Goal: Task Accomplishment & Management: Use online tool/utility

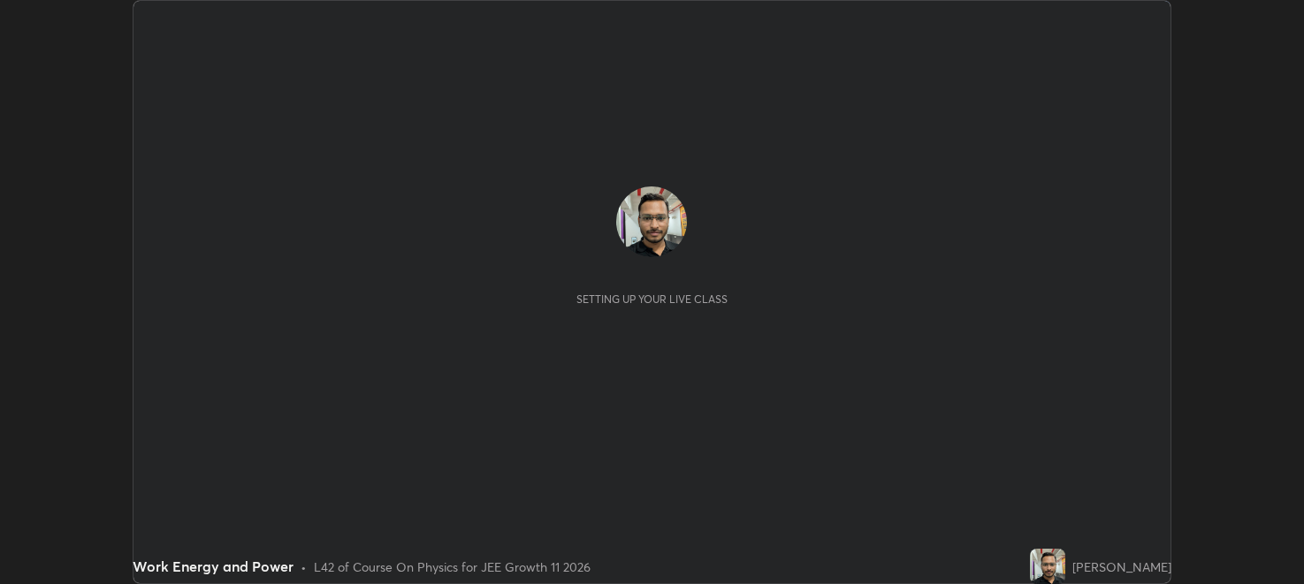
scroll to position [584, 1304]
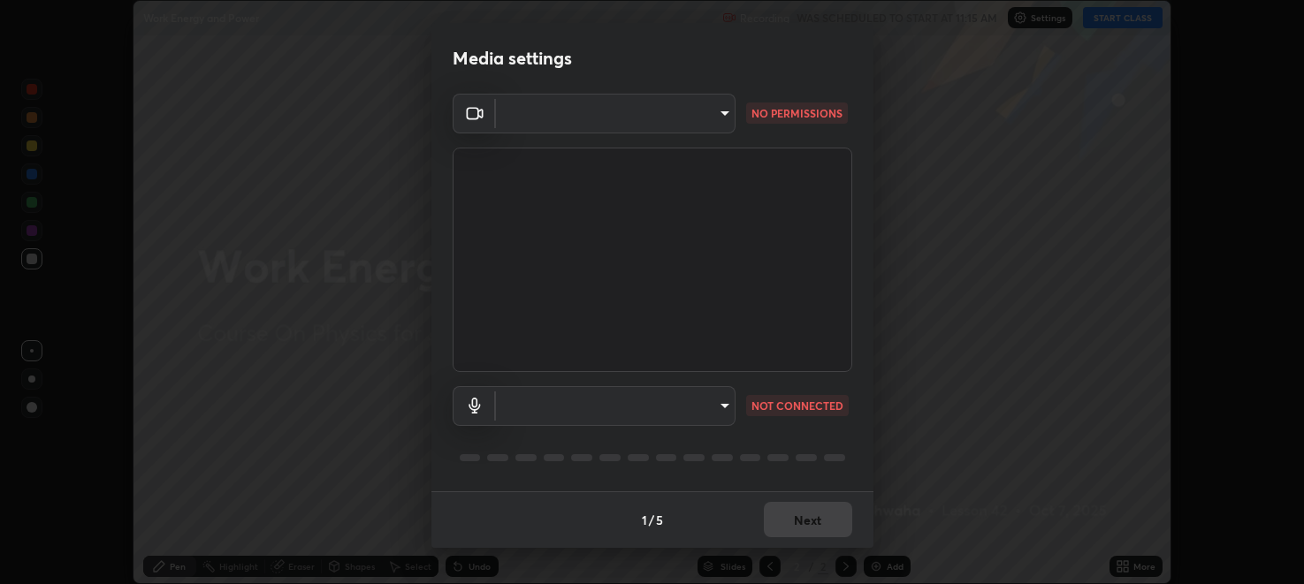
click at [721, 115] on body "Erase all Work Energy and Power Recording WAS SCHEDULED TO START AT 11:15 AM Se…" at bounding box center [652, 292] width 1304 height 584
click at [715, 112] on li at bounding box center [614, 113] width 239 height 11
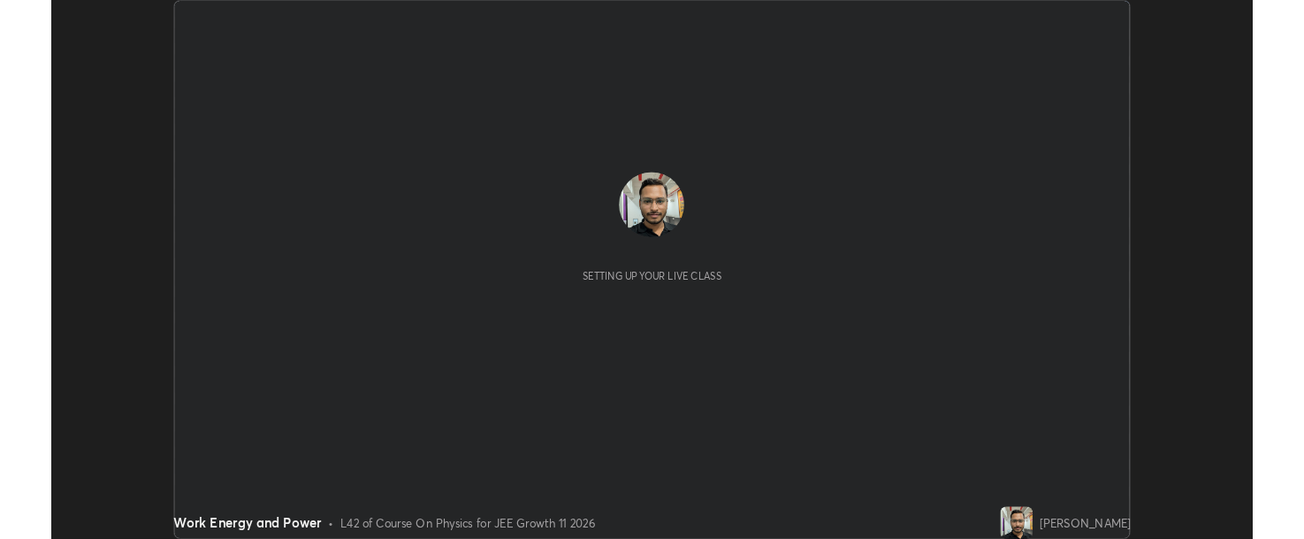
scroll to position [584, 1303]
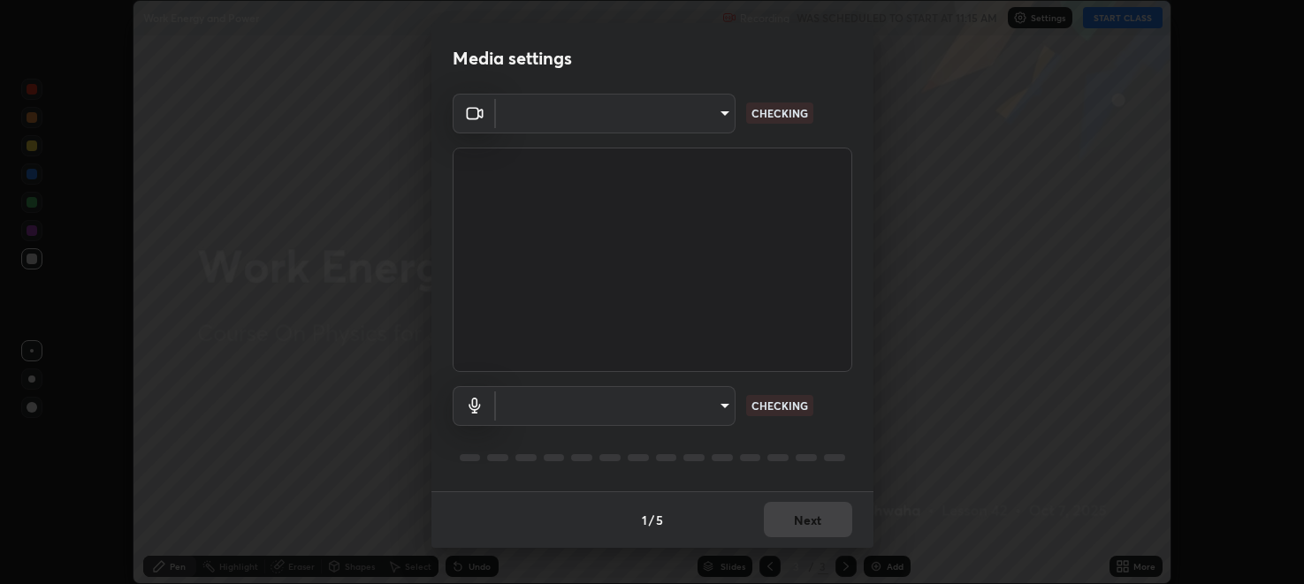
type input "285ac8b2e105e41c69f72ea8bcbb955790a049c01e0ab99fe20f71b082a1a35d"
click at [732, 114] on body "Erase all Work Energy and Power Recording WAS SCHEDULED TO START AT 11:15 AM Se…" at bounding box center [652, 292] width 1304 height 584
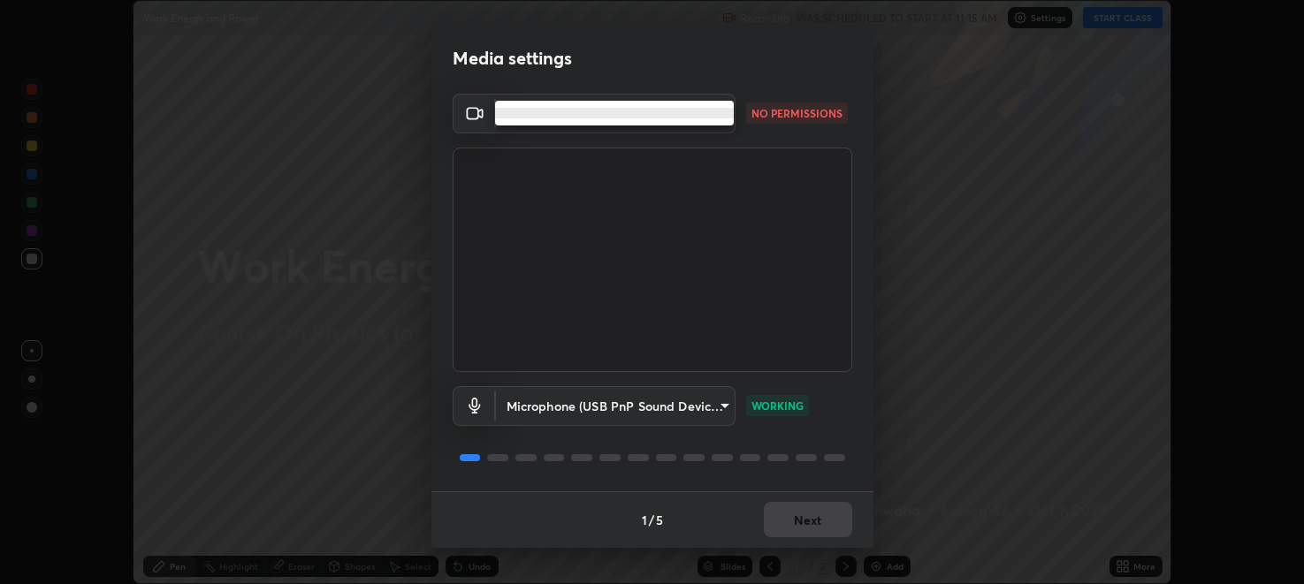
click at [782, 116] on div at bounding box center [652, 292] width 1304 height 584
click at [787, 113] on p "NO PERMISSIONS" at bounding box center [797, 113] width 91 height 16
click at [791, 115] on p "NO PERMISSIONS" at bounding box center [797, 113] width 91 height 16
click at [791, 117] on p "NO PERMISSIONS" at bounding box center [797, 113] width 91 height 16
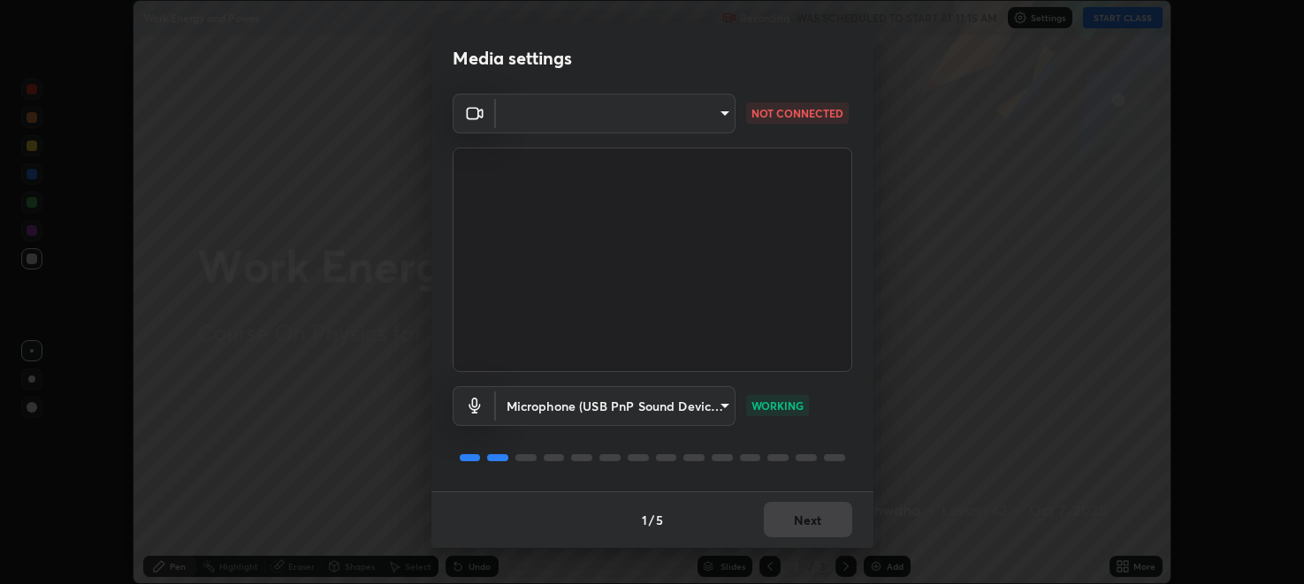
click at [0, 11] on div "Media settings ​ NOT CONNECTED Microphone (USB PnP Sound Device) (08bb:2902) 28…" at bounding box center [652, 292] width 1304 height 584
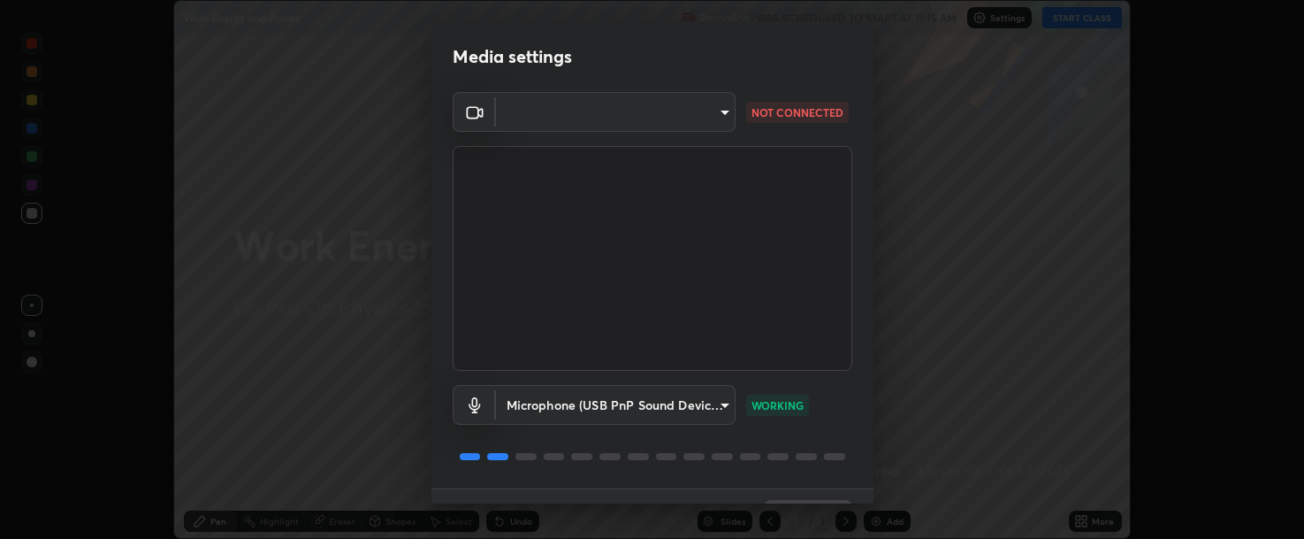
scroll to position [87885, 87119]
click at [724, 114] on body "Erase all Work Energy and Power Recording WAS SCHEDULED TO START AT 11:15 AM Se…" at bounding box center [652, 269] width 1304 height 539
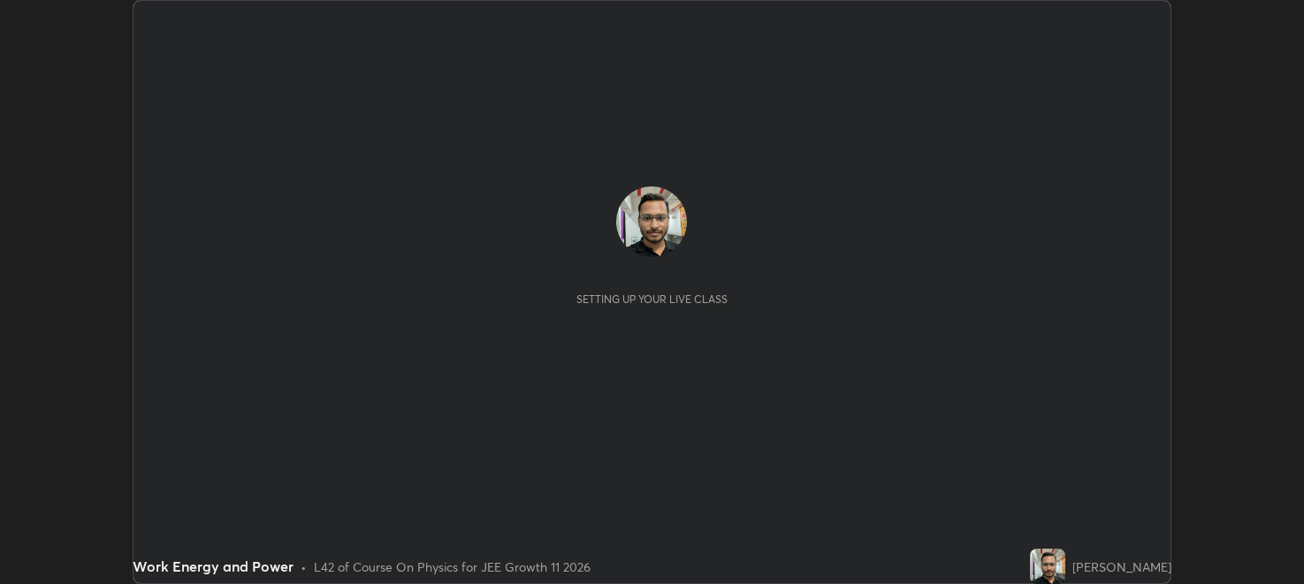
scroll to position [584, 1304]
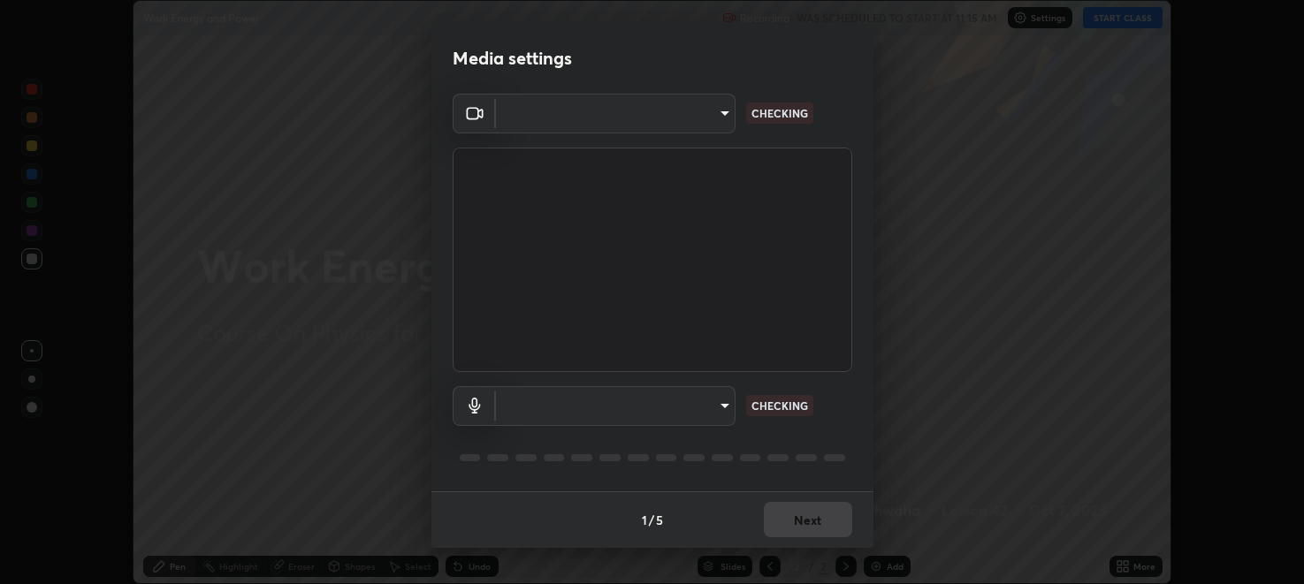
type input "396adf68a45e87636a9ac43ab7e64154f136a741067421ae9c05b97a34768445"
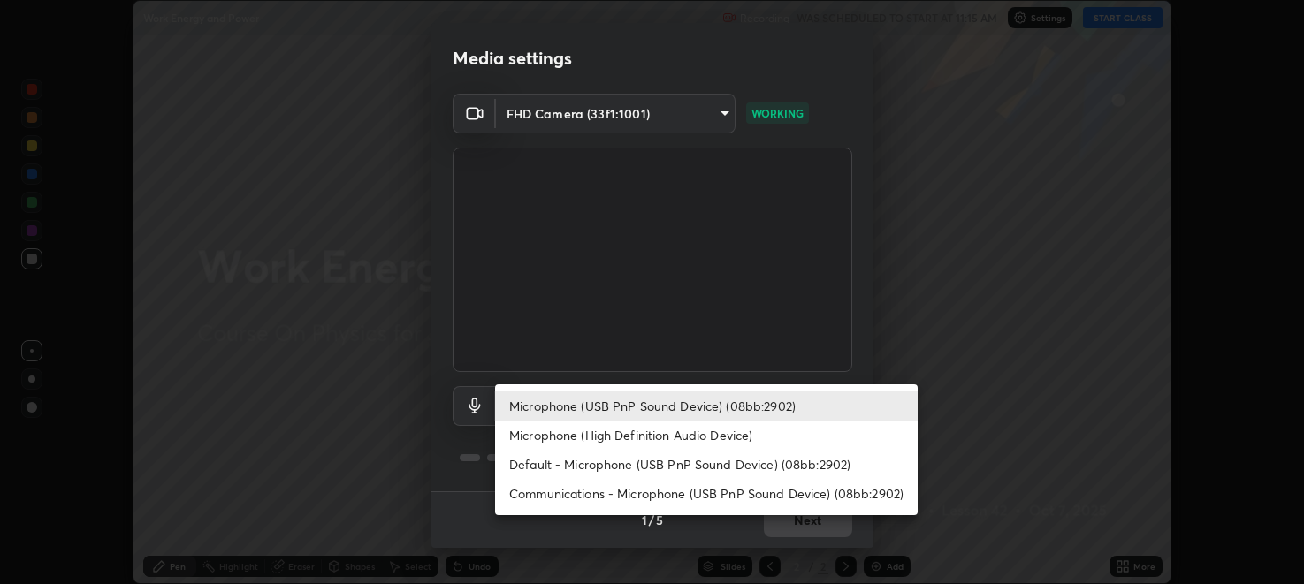
click at [716, 406] on body "Erase all Work Energy and Power Recording WAS SCHEDULED TO START AT 11:15 AM Se…" at bounding box center [652, 292] width 1304 height 584
click at [688, 459] on li "Default - Microphone (USB PnP Sound Device) (08bb:2902)" at bounding box center [706, 464] width 423 height 29
type input "default"
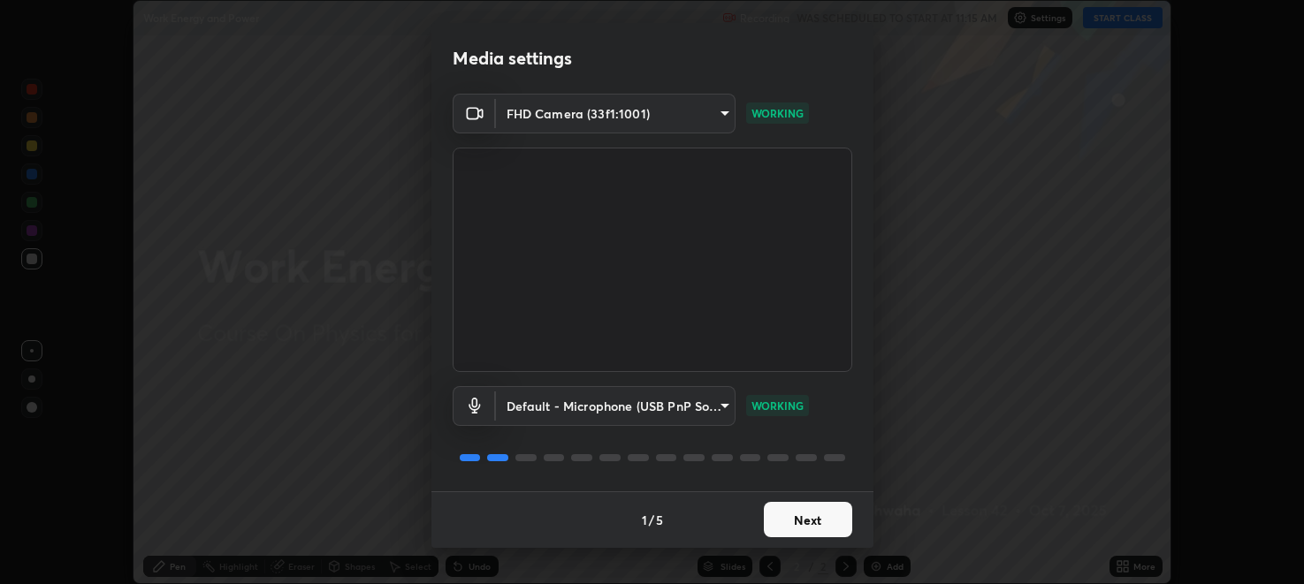
click at [695, 415] on body "Erase all Work Energy and Power Recording WAS SCHEDULED TO START AT 11:15 AM Se…" at bounding box center [652, 292] width 1304 height 584
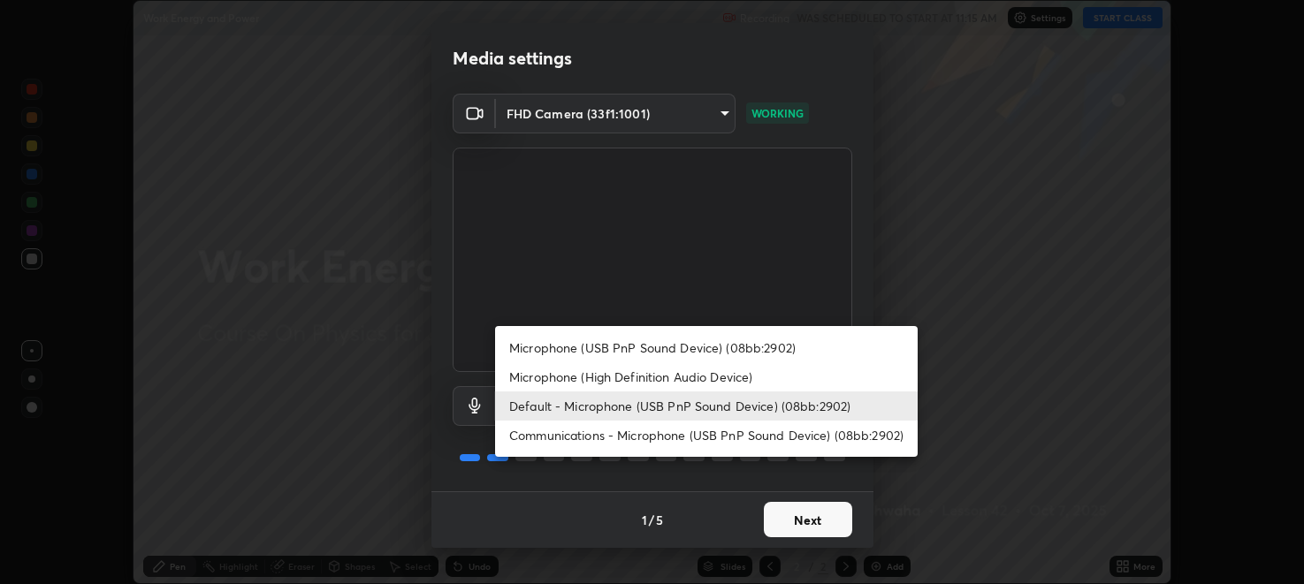
click at [639, 493] on div at bounding box center [652, 292] width 1304 height 584
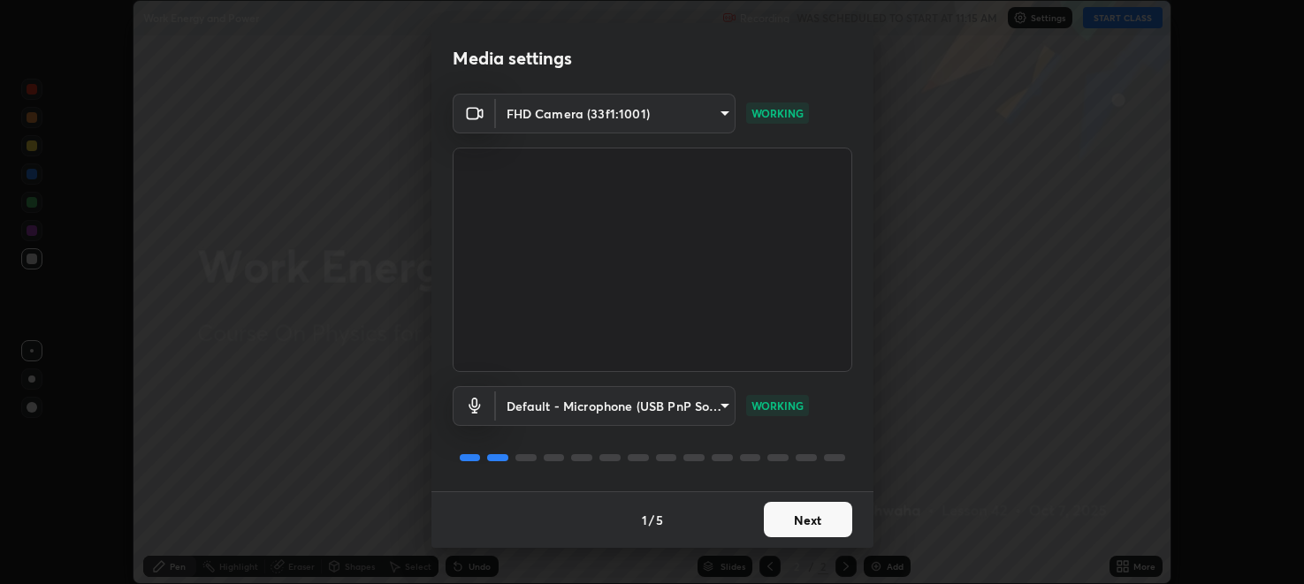
click at [775, 517] on button "Next" at bounding box center [808, 519] width 88 height 35
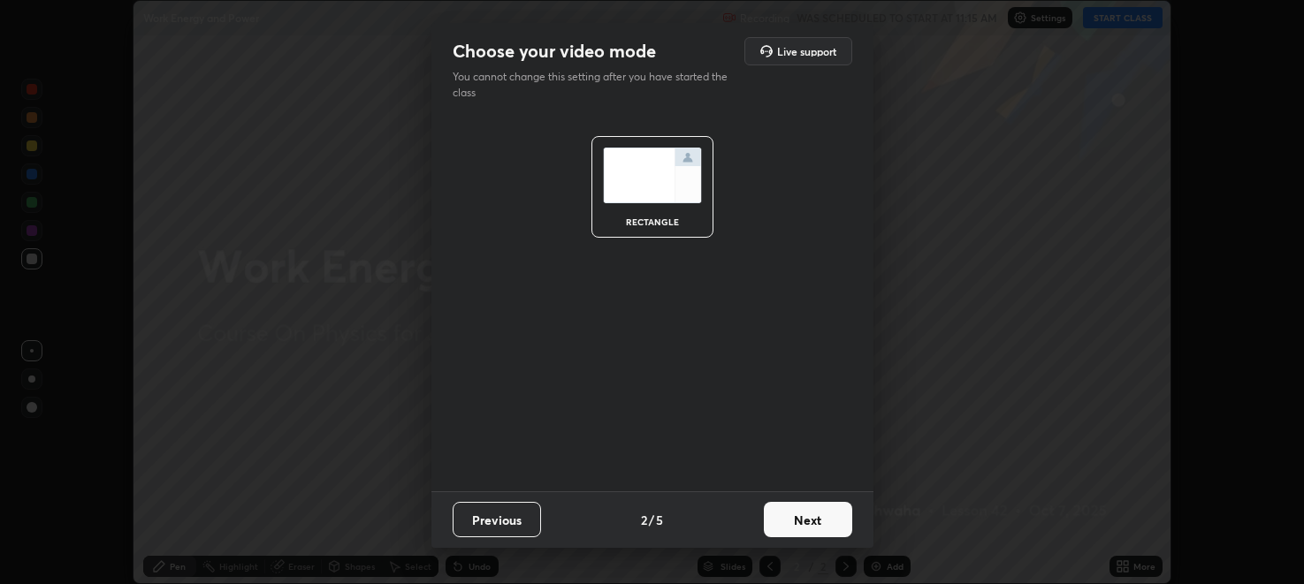
click at [775, 517] on button "Next" at bounding box center [808, 519] width 88 height 35
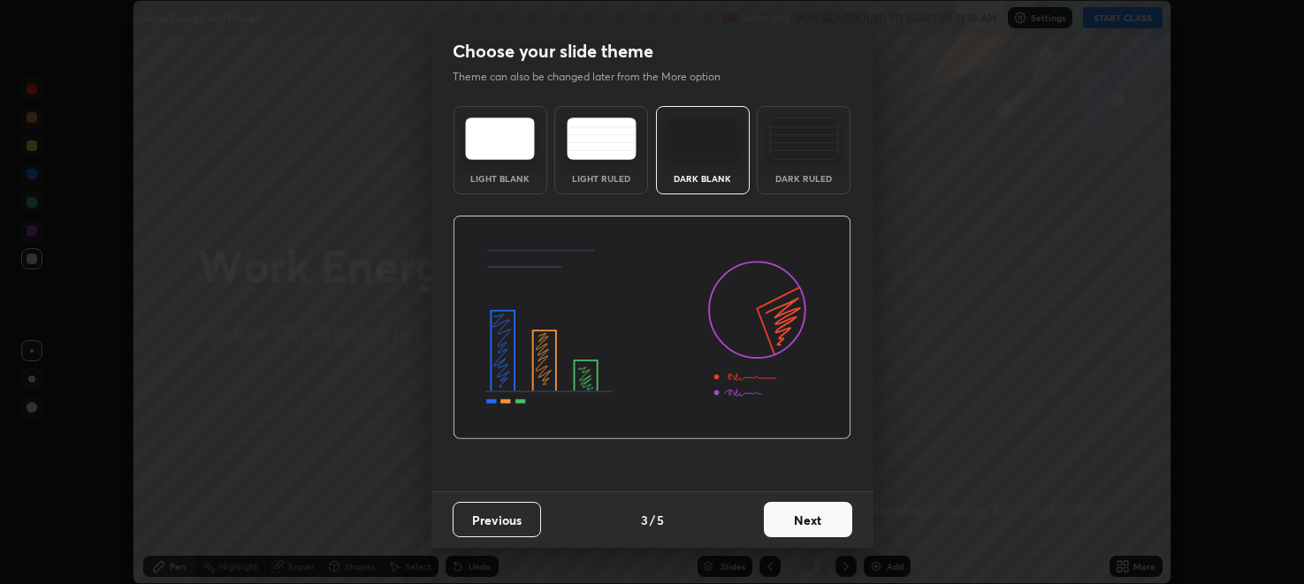
click at [775, 517] on button "Next" at bounding box center [808, 519] width 88 height 35
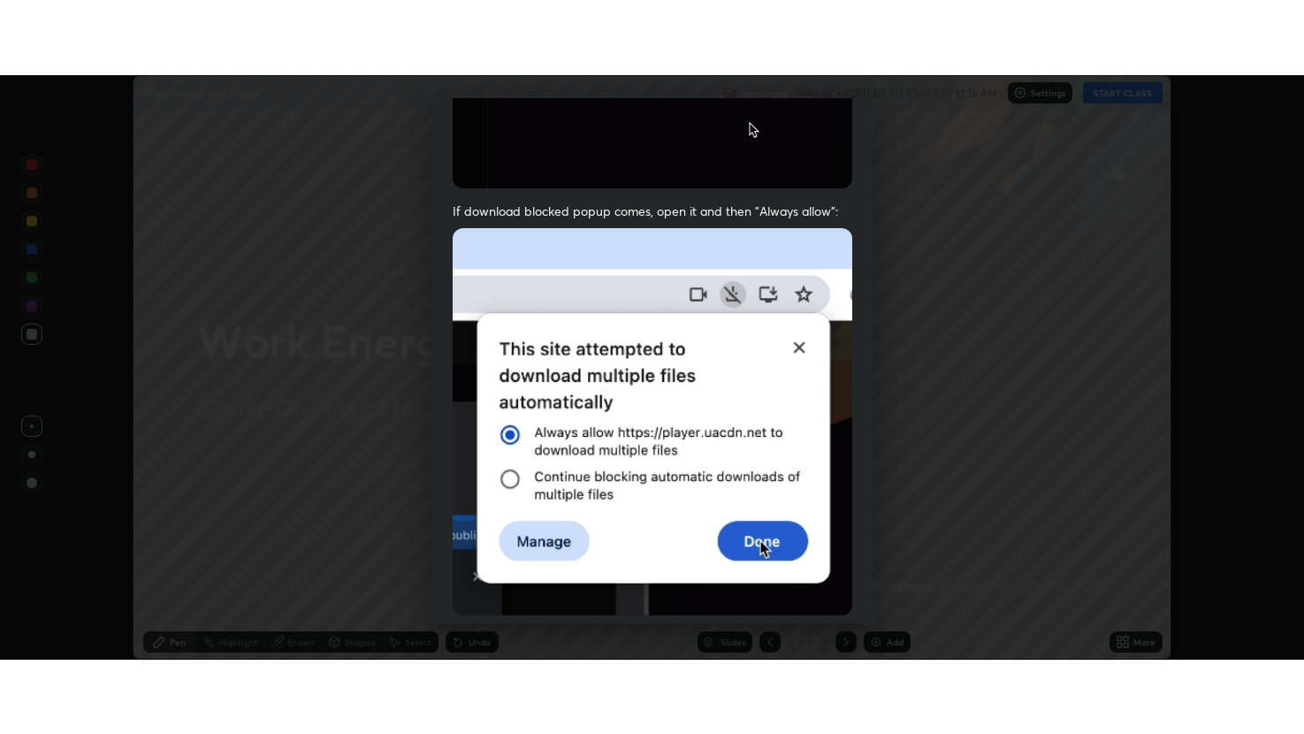
scroll to position [358, 0]
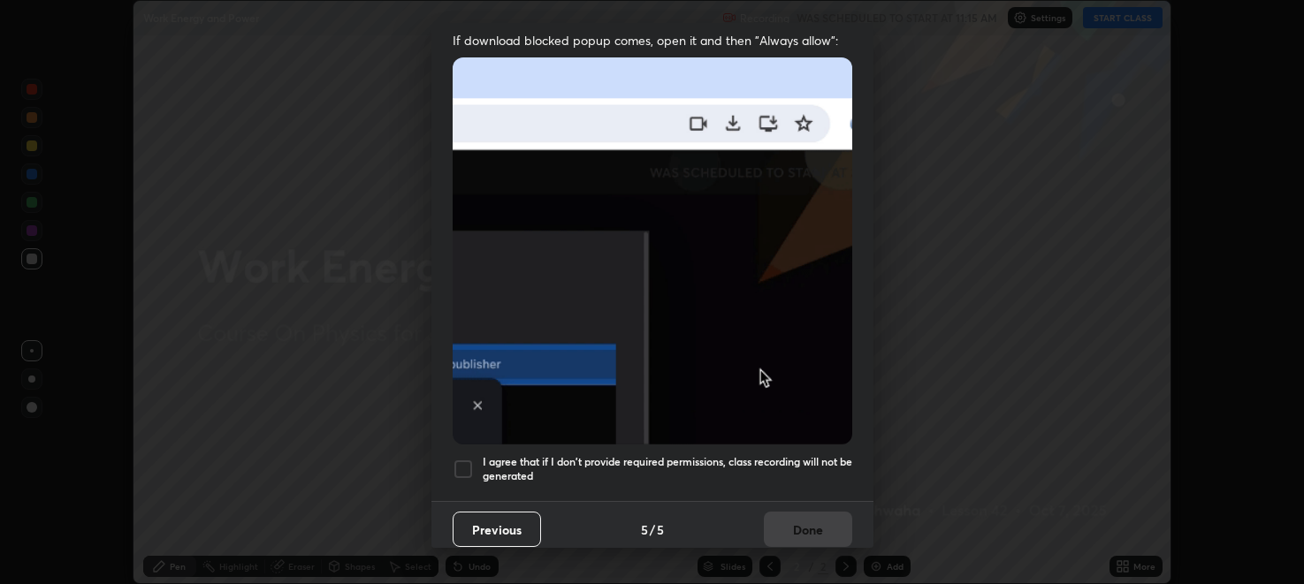
click at [461, 462] on div at bounding box center [463, 469] width 21 height 21
click at [804, 520] on button "Done" at bounding box center [808, 529] width 88 height 35
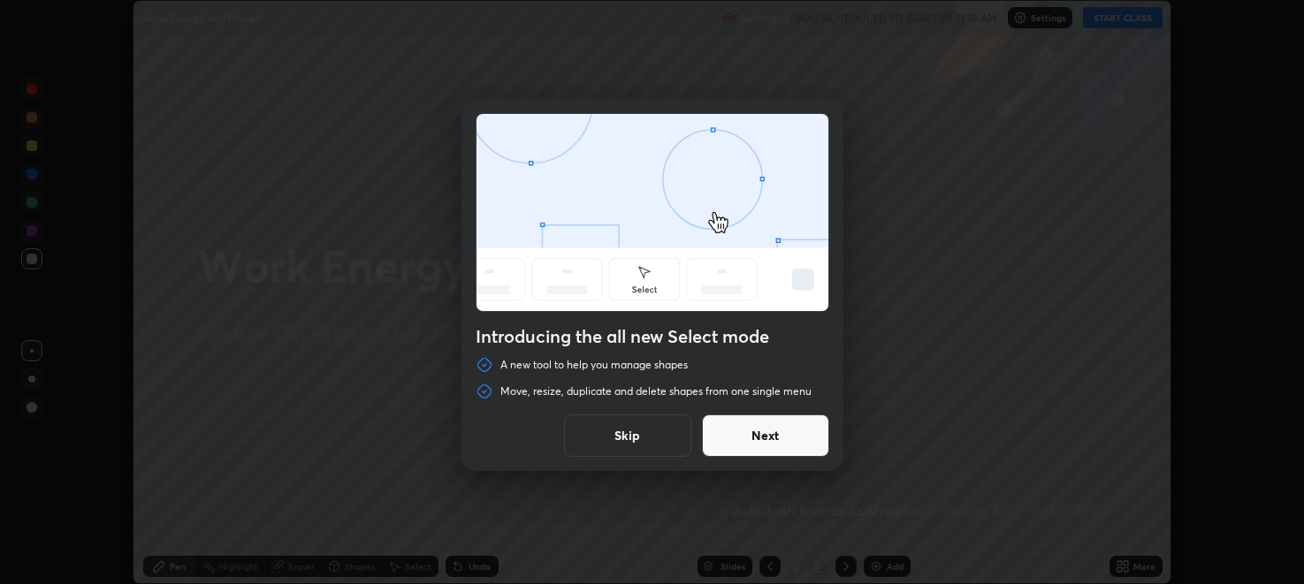
click at [1127, 14] on div "Introducing the all new Select mode A new tool to help you manage shapes Move, …" at bounding box center [652, 292] width 1304 height 584
click at [764, 432] on button "Next" at bounding box center [765, 436] width 127 height 42
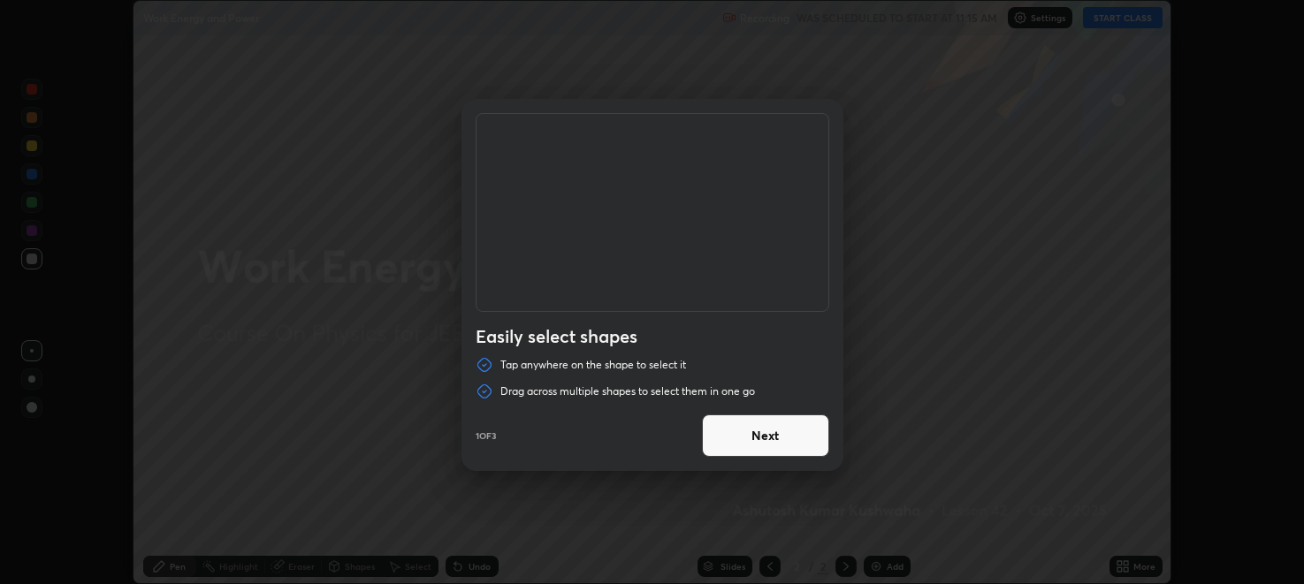
click at [763, 435] on button "Next" at bounding box center [765, 436] width 127 height 42
click at [771, 442] on button "Next" at bounding box center [765, 436] width 127 height 42
click at [776, 435] on button "Done" at bounding box center [765, 436] width 127 height 42
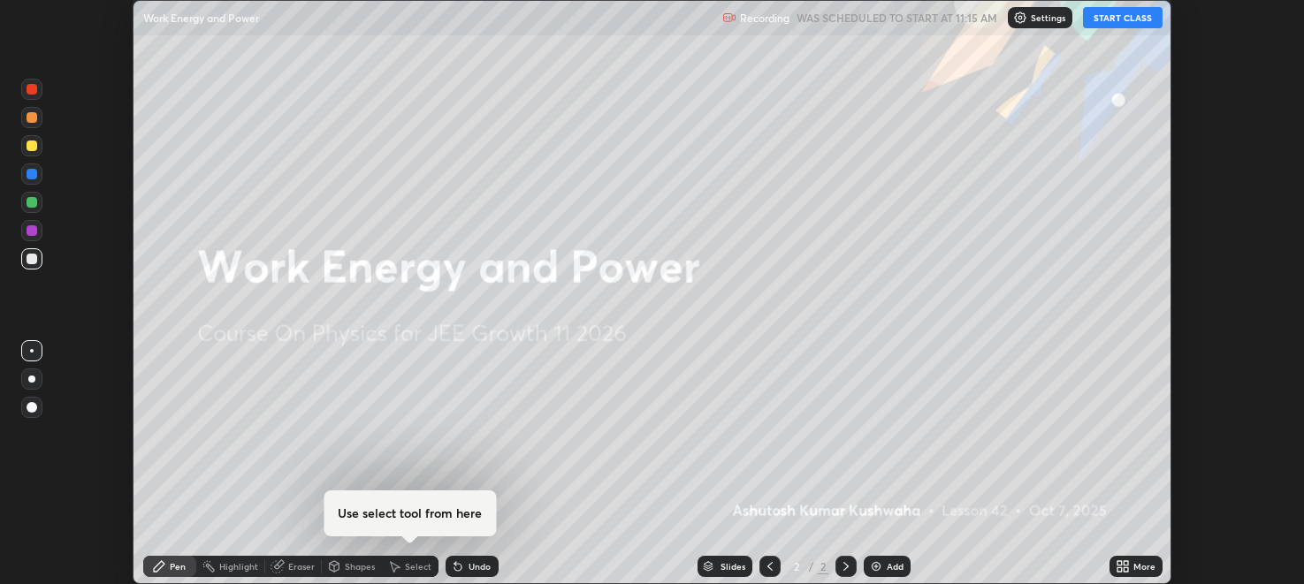
click at [1124, 17] on button "START CLASS" at bounding box center [1123, 17] width 80 height 21
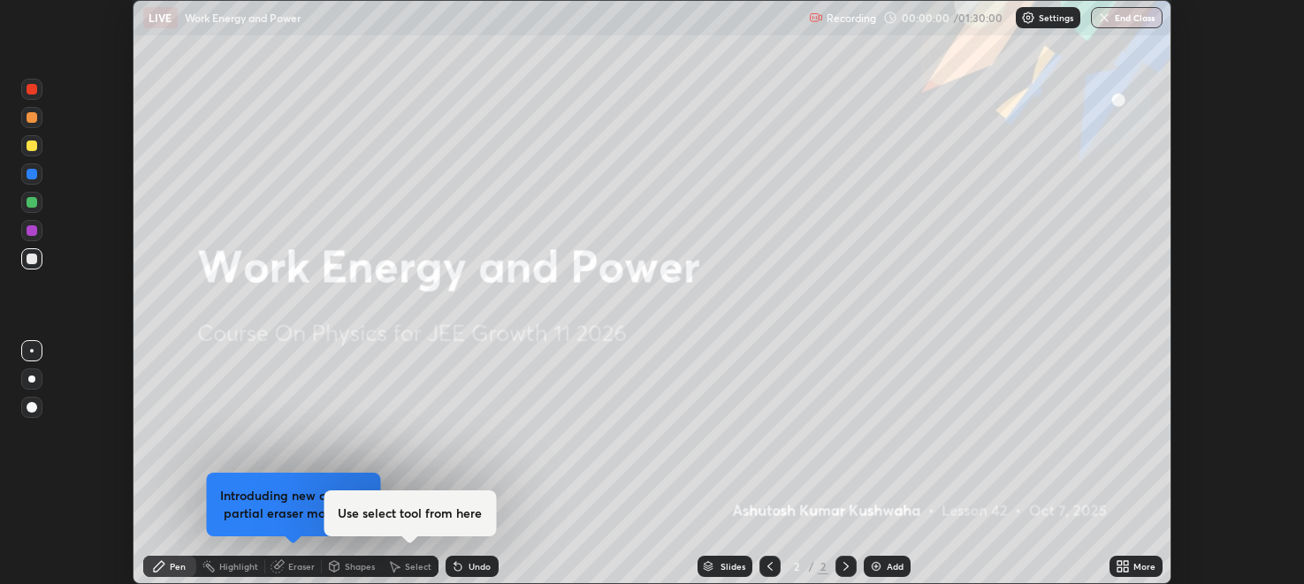
click at [1127, 563] on icon at bounding box center [1126, 563] width 4 height 4
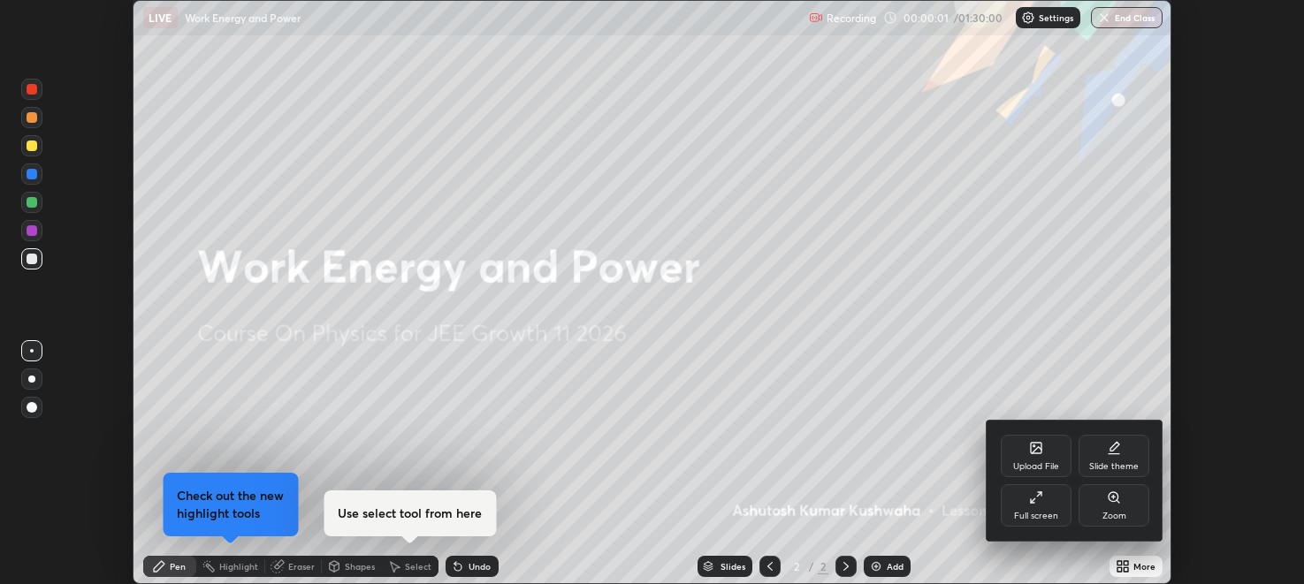
click at [1035, 505] on icon at bounding box center [1036, 498] width 14 height 14
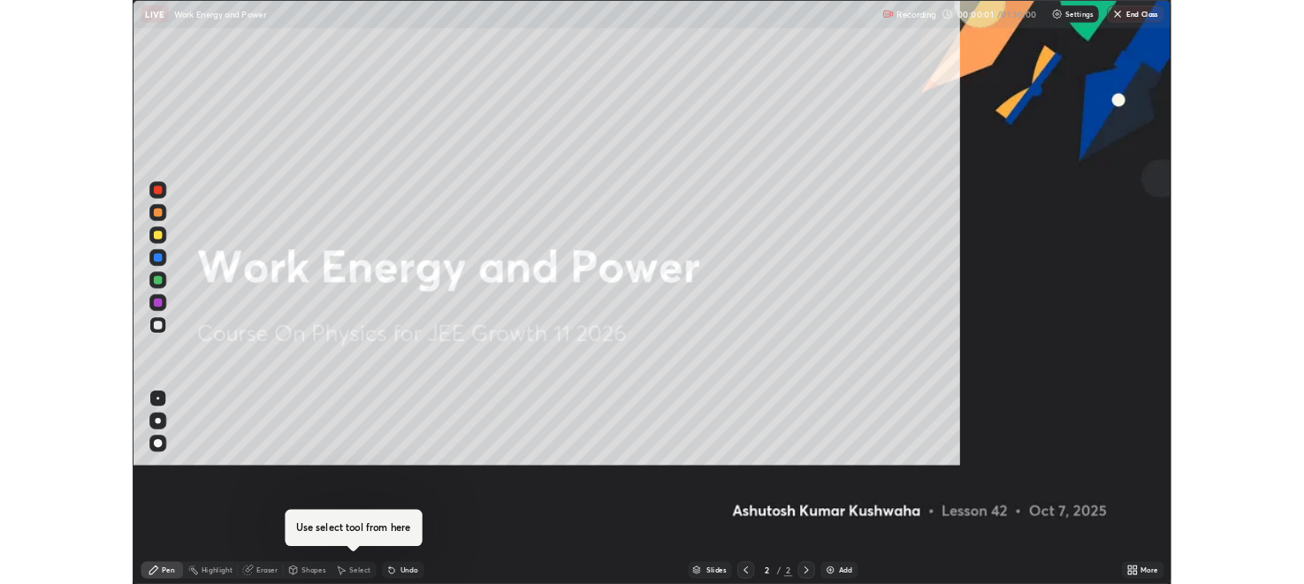
scroll to position [734, 1304]
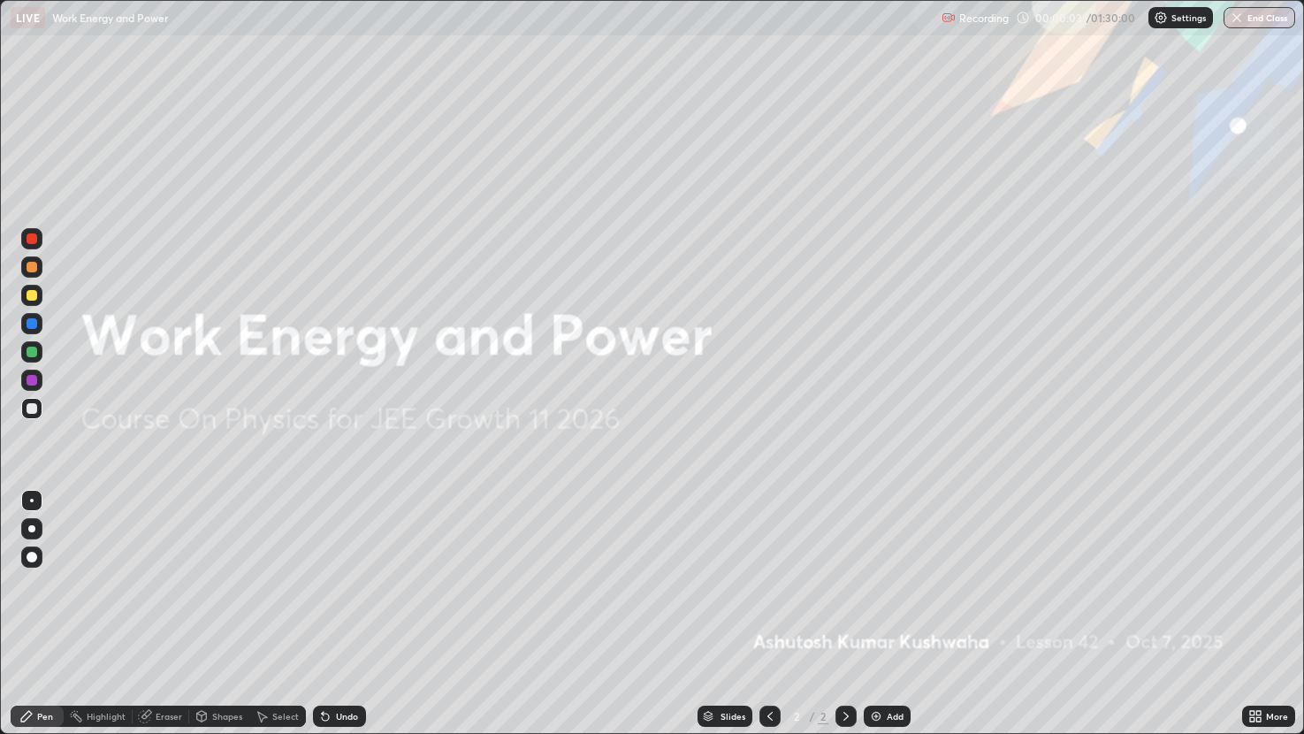
click at [882, 584] on div "Add" at bounding box center [887, 716] width 47 height 21
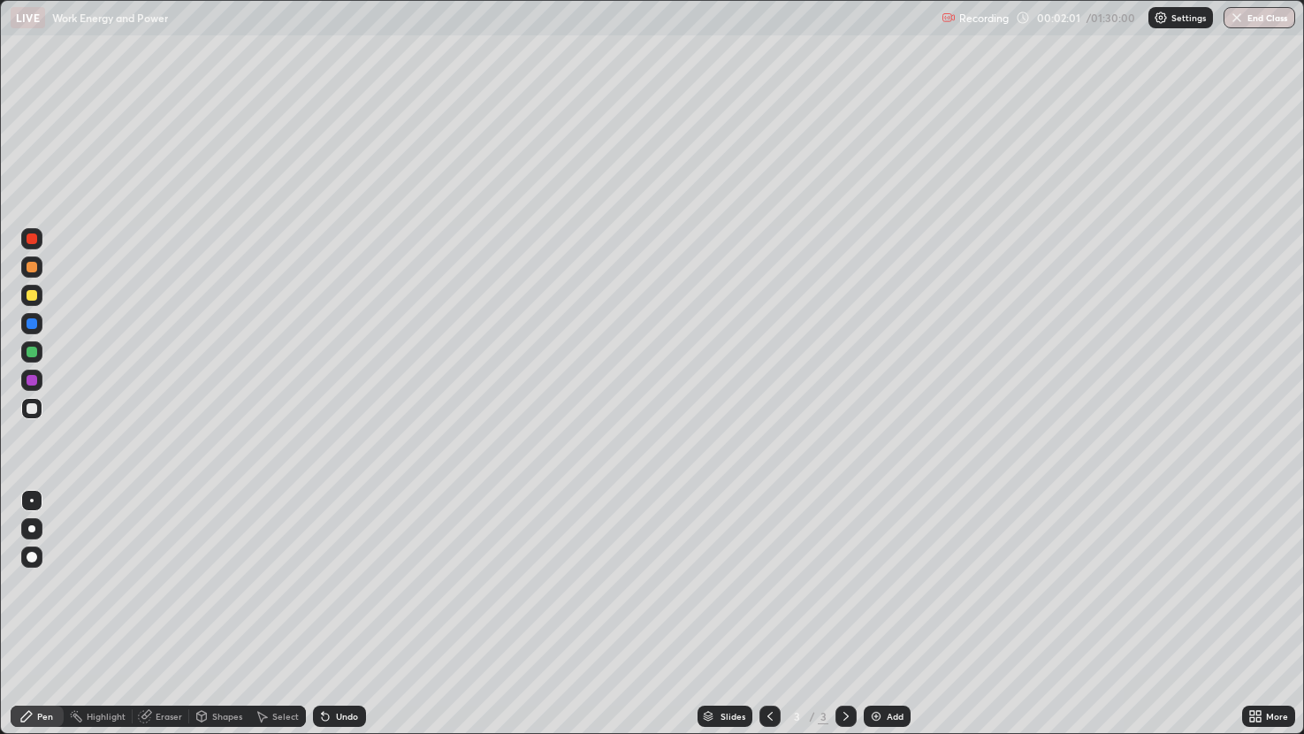
click at [27, 298] on div at bounding box center [32, 295] width 11 height 11
click at [875, 584] on img at bounding box center [876, 716] width 14 height 14
click at [32, 407] on div at bounding box center [32, 408] width 11 height 11
click at [165, 584] on div "Eraser" at bounding box center [169, 716] width 27 height 9
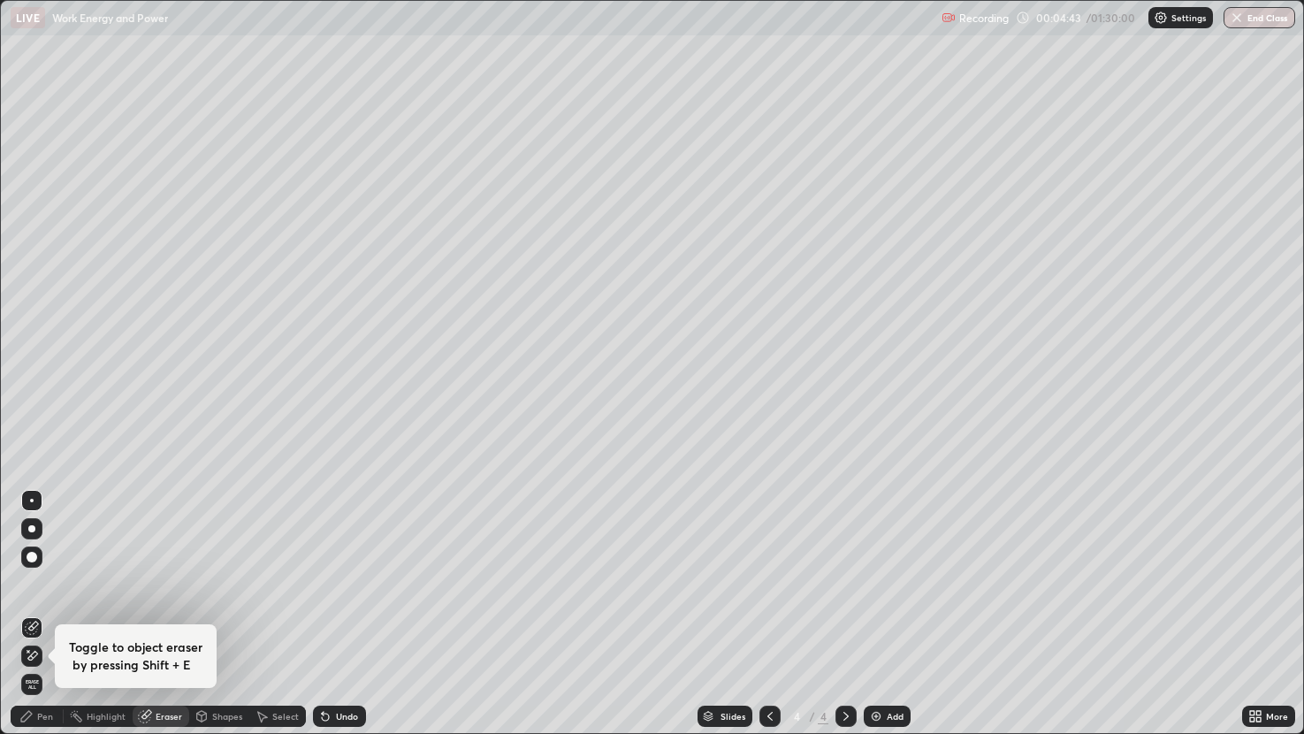
click at [45, 584] on div "Pen" at bounding box center [37, 716] width 53 height 21
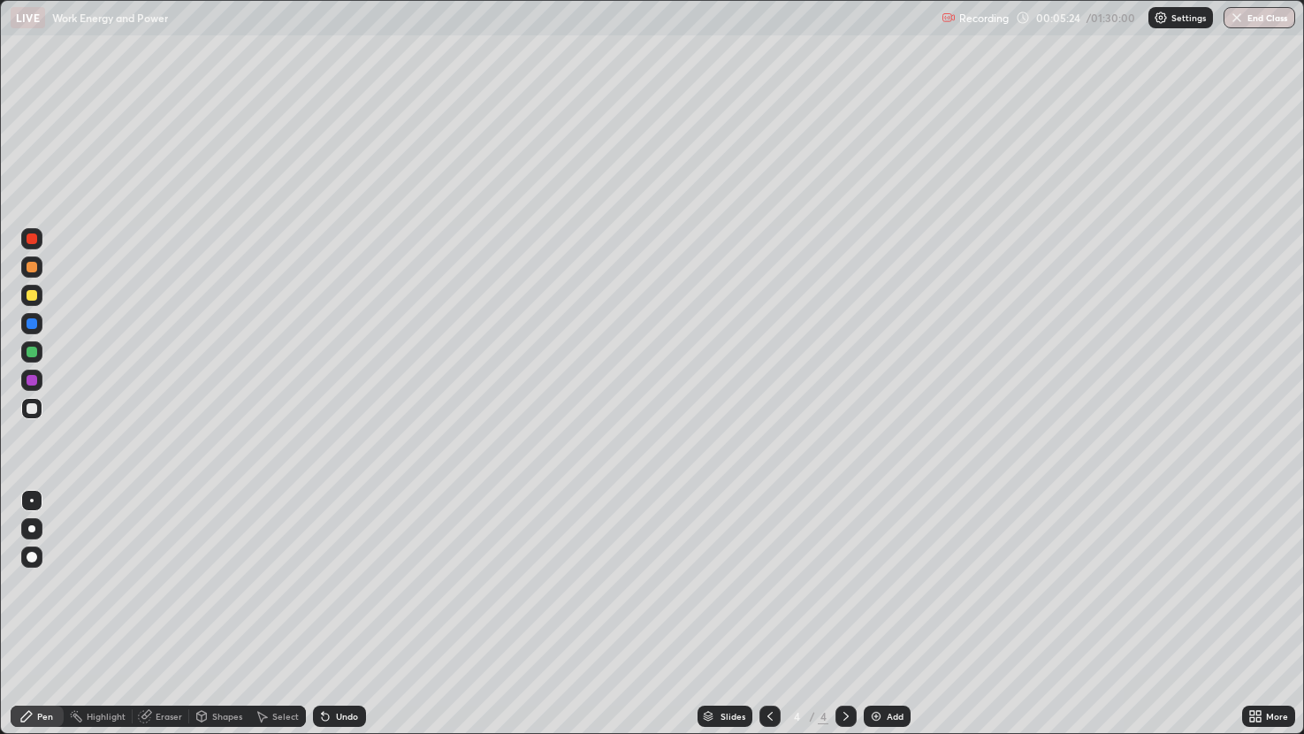
click at [768, 584] on icon at bounding box center [770, 716] width 14 height 14
click at [844, 584] on icon at bounding box center [846, 716] width 14 height 14
click at [33, 295] on div at bounding box center [32, 295] width 11 height 11
click at [169, 584] on div "Eraser" at bounding box center [169, 716] width 27 height 9
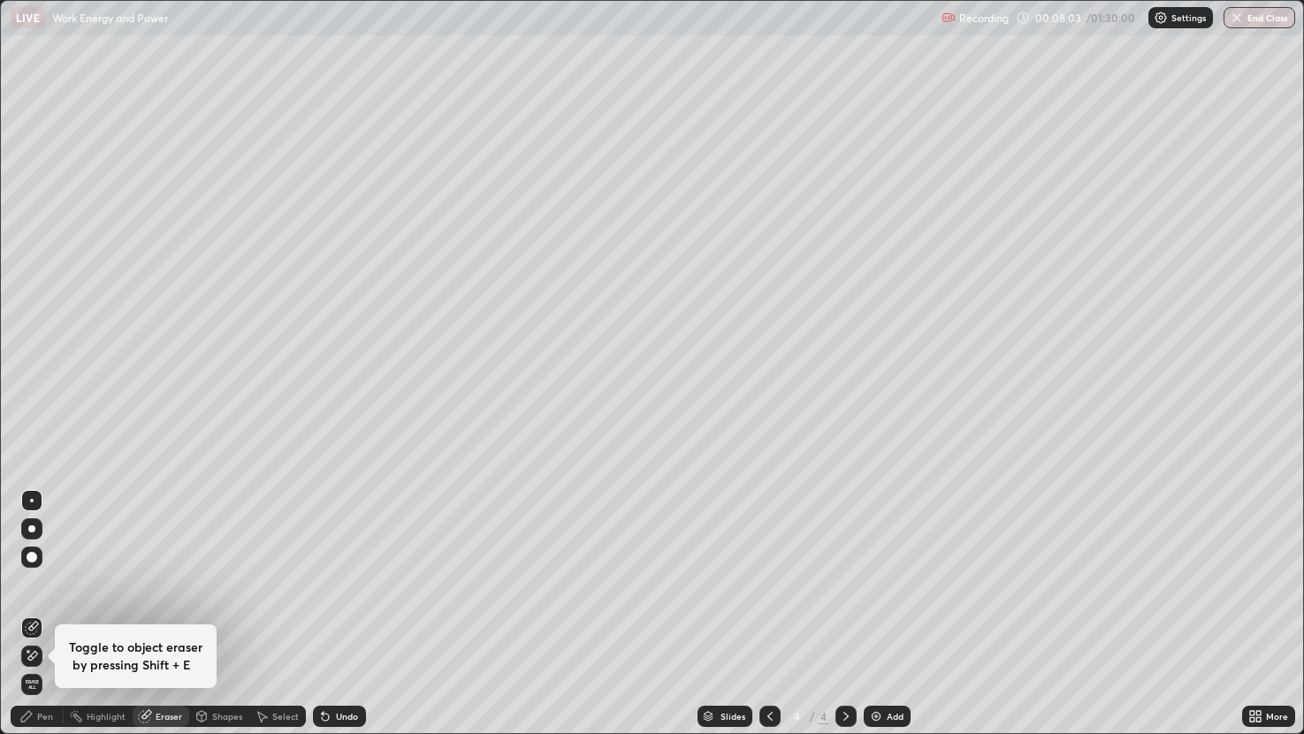
click at [47, 584] on div "Pen" at bounding box center [45, 716] width 16 height 9
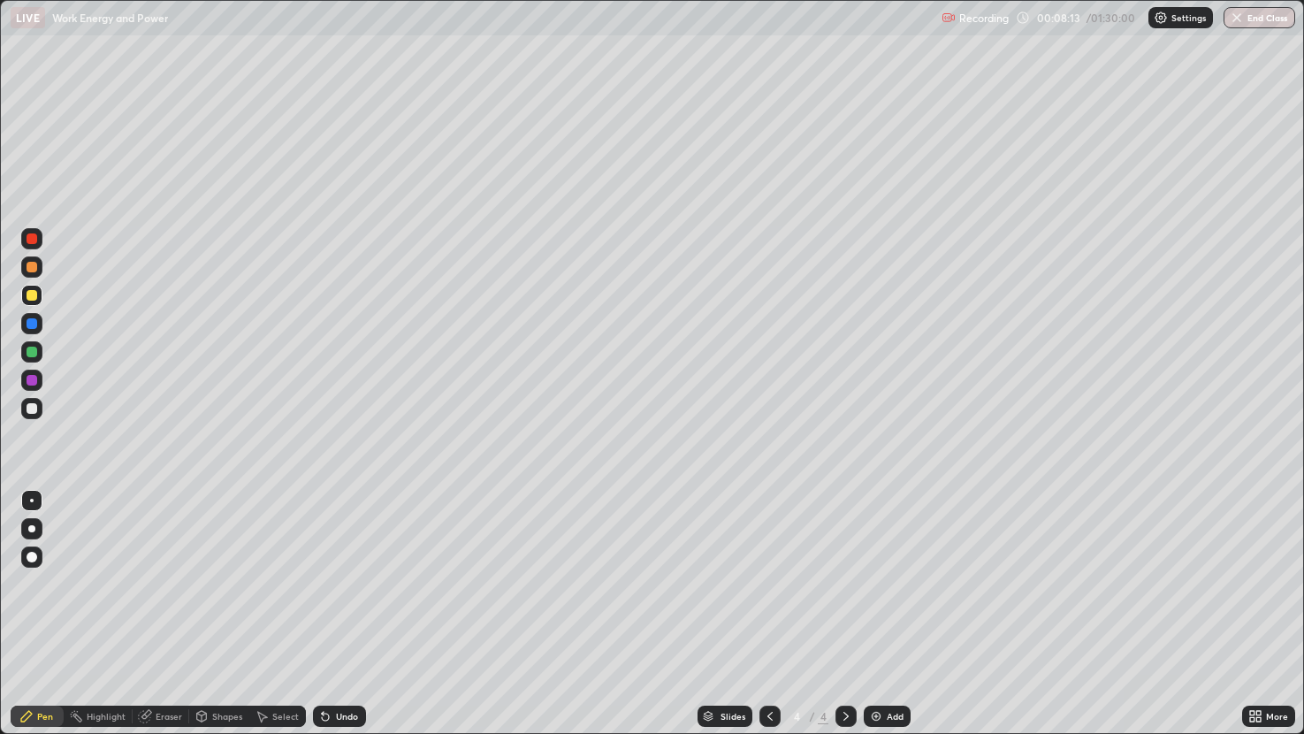
click at [36, 405] on div at bounding box center [32, 408] width 11 height 11
click at [30, 268] on div at bounding box center [32, 267] width 11 height 11
click at [27, 408] on div at bounding box center [32, 408] width 11 height 11
click at [31, 271] on div at bounding box center [32, 267] width 11 height 11
click at [875, 584] on img at bounding box center [876, 716] width 14 height 14
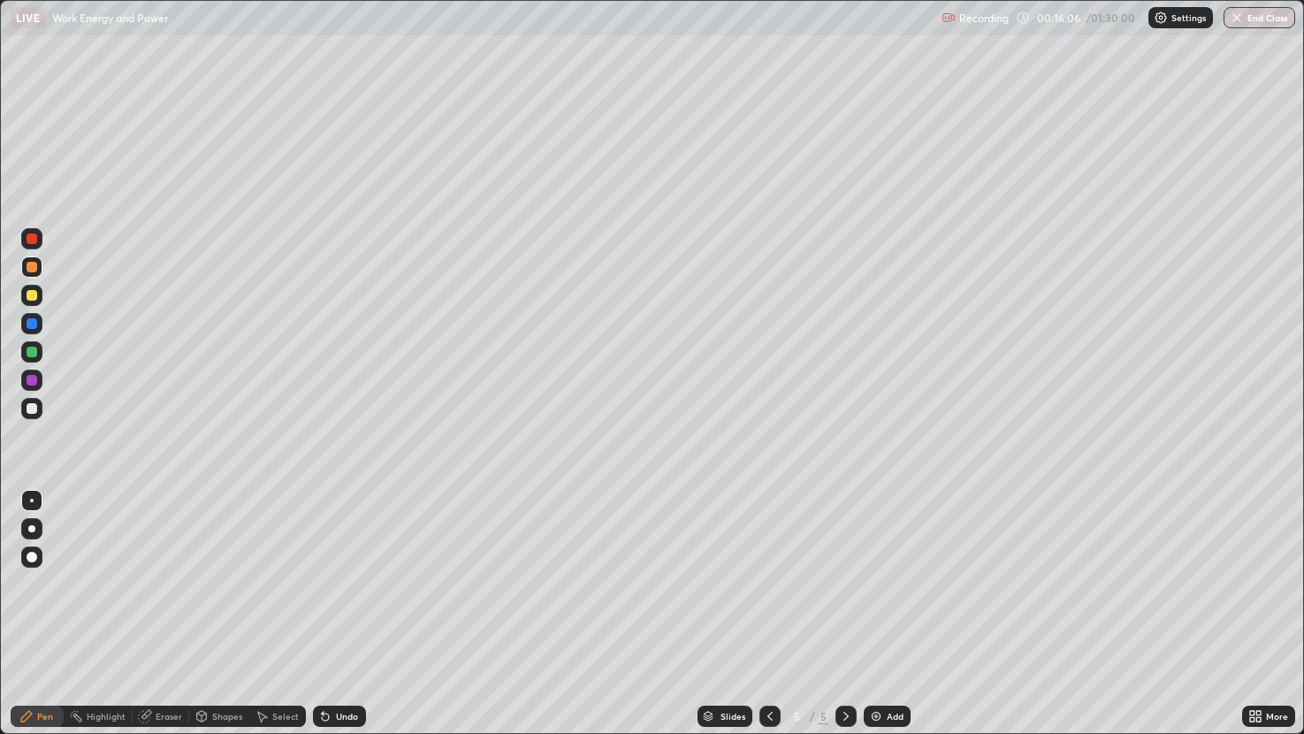
click at [27, 271] on div at bounding box center [31, 266] width 21 height 21
click at [34, 294] on div at bounding box center [32, 295] width 11 height 11
click at [32, 409] on div at bounding box center [32, 408] width 11 height 11
click at [153, 584] on div "Eraser" at bounding box center [161, 716] width 57 height 21
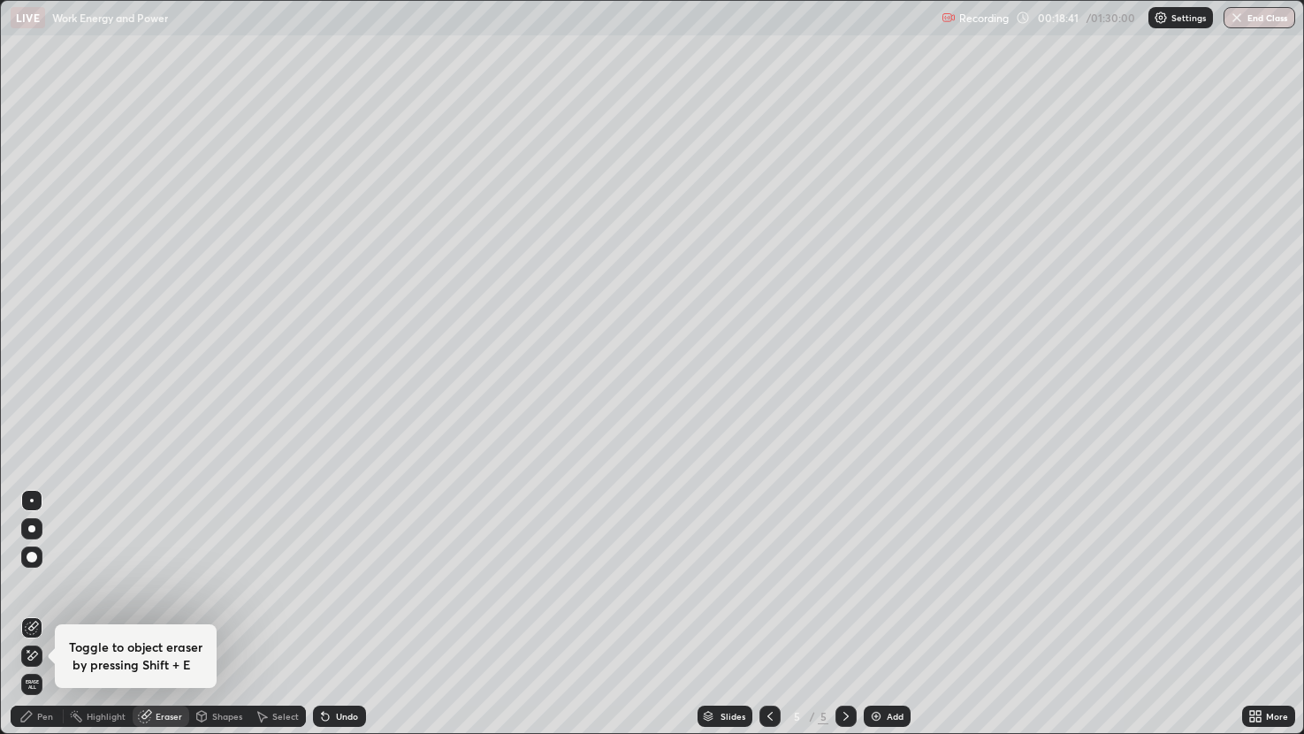
click at [54, 584] on div "Pen" at bounding box center [37, 716] width 53 height 21
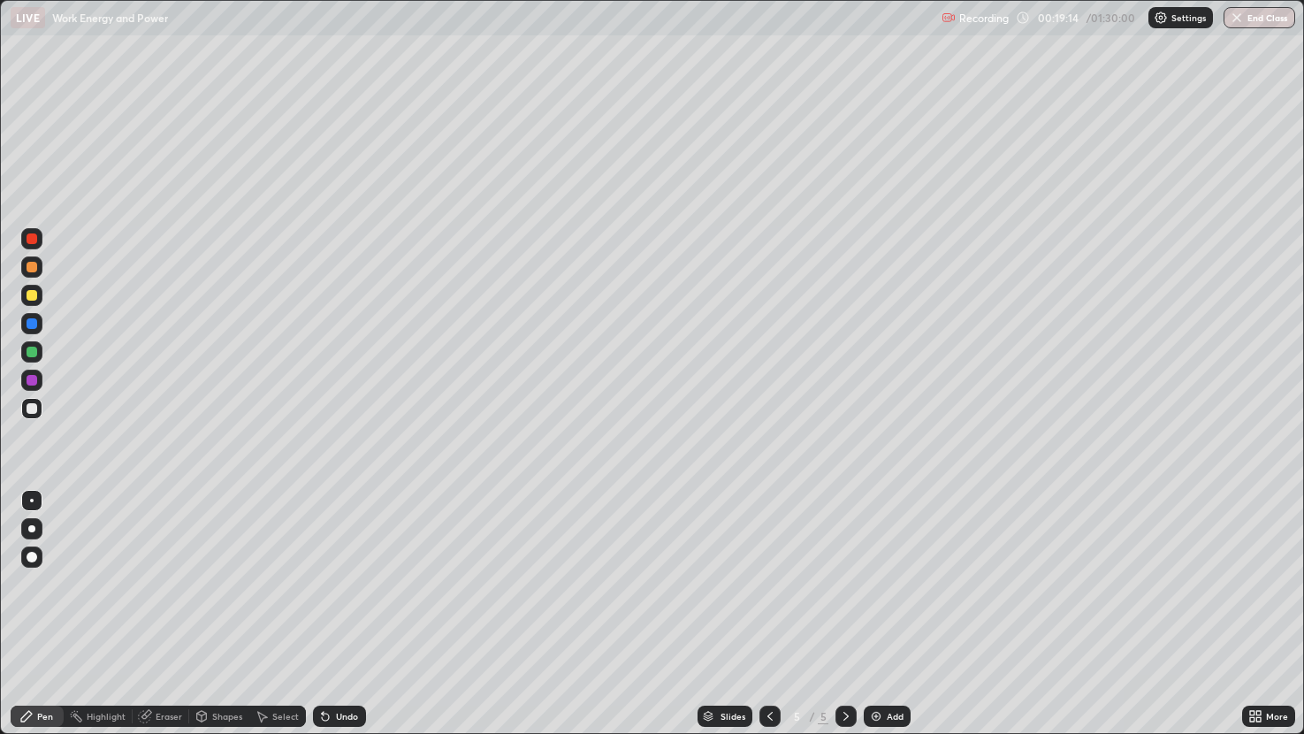
click at [30, 295] on div at bounding box center [32, 295] width 11 height 11
click at [35, 408] on div at bounding box center [32, 408] width 11 height 11
click at [34, 269] on div at bounding box center [32, 267] width 11 height 11
click at [38, 407] on div at bounding box center [31, 408] width 21 height 21
click at [27, 349] on div at bounding box center [32, 352] width 11 height 11
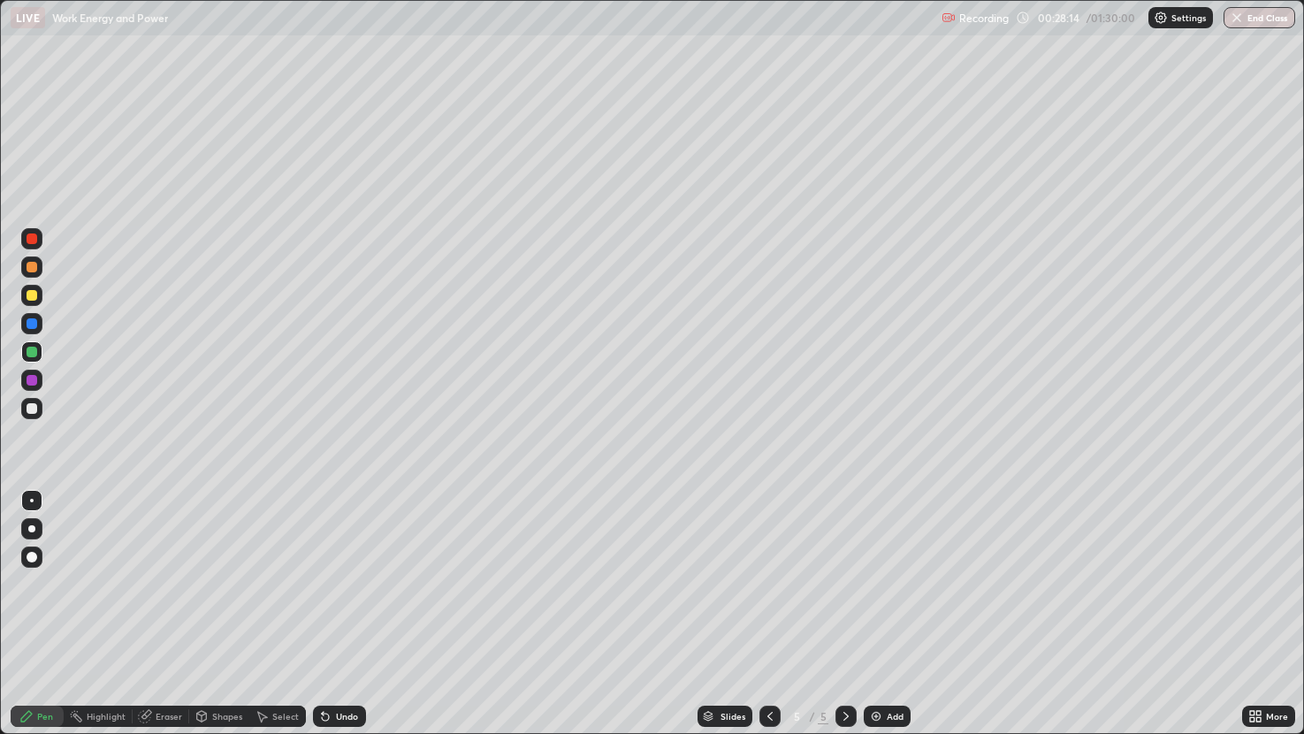
click at [883, 584] on div "Add" at bounding box center [887, 716] width 47 height 21
click at [30, 404] on div at bounding box center [32, 408] width 11 height 11
click at [34, 294] on div at bounding box center [32, 295] width 11 height 11
click at [27, 407] on div at bounding box center [32, 408] width 11 height 11
click at [31, 410] on div at bounding box center [32, 408] width 11 height 11
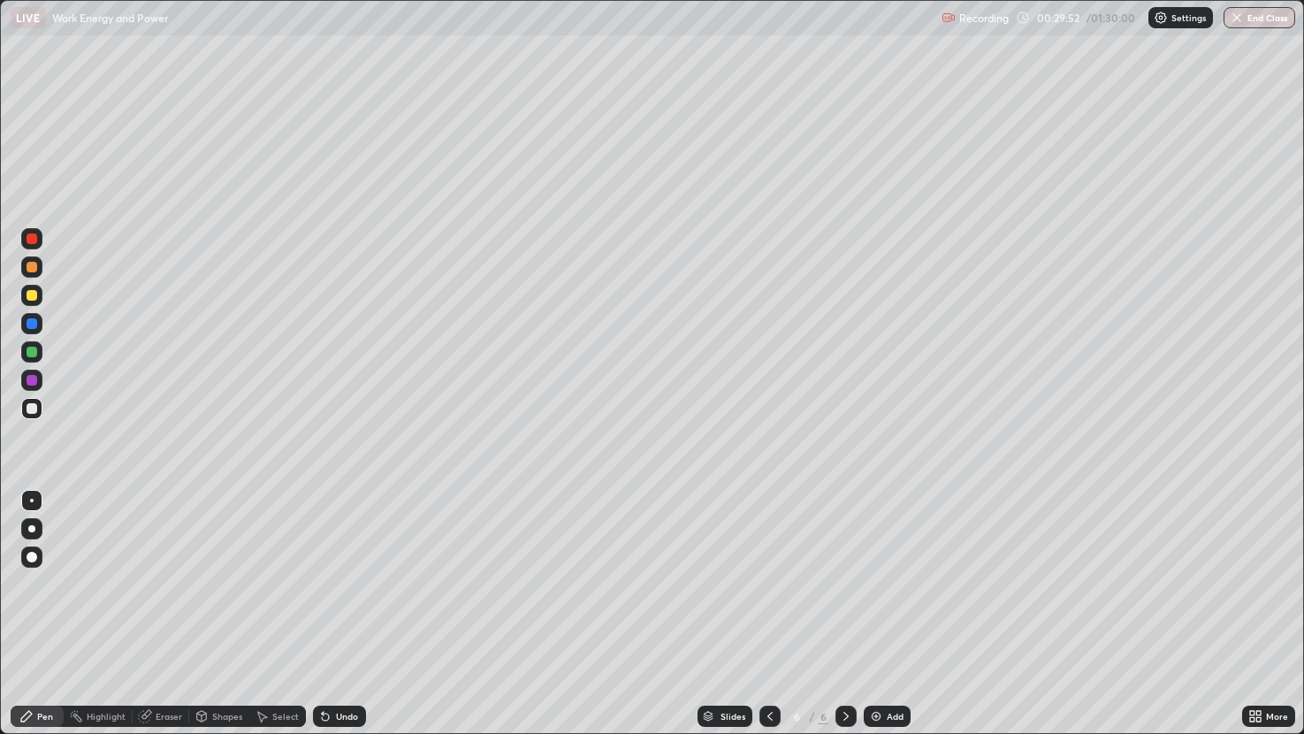
click at [28, 267] on div at bounding box center [32, 267] width 11 height 11
click at [30, 353] on div at bounding box center [32, 352] width 11 height 11
click at [217, 584] on div "Shapes" at bounding box center [227, 716] width 30 height 9
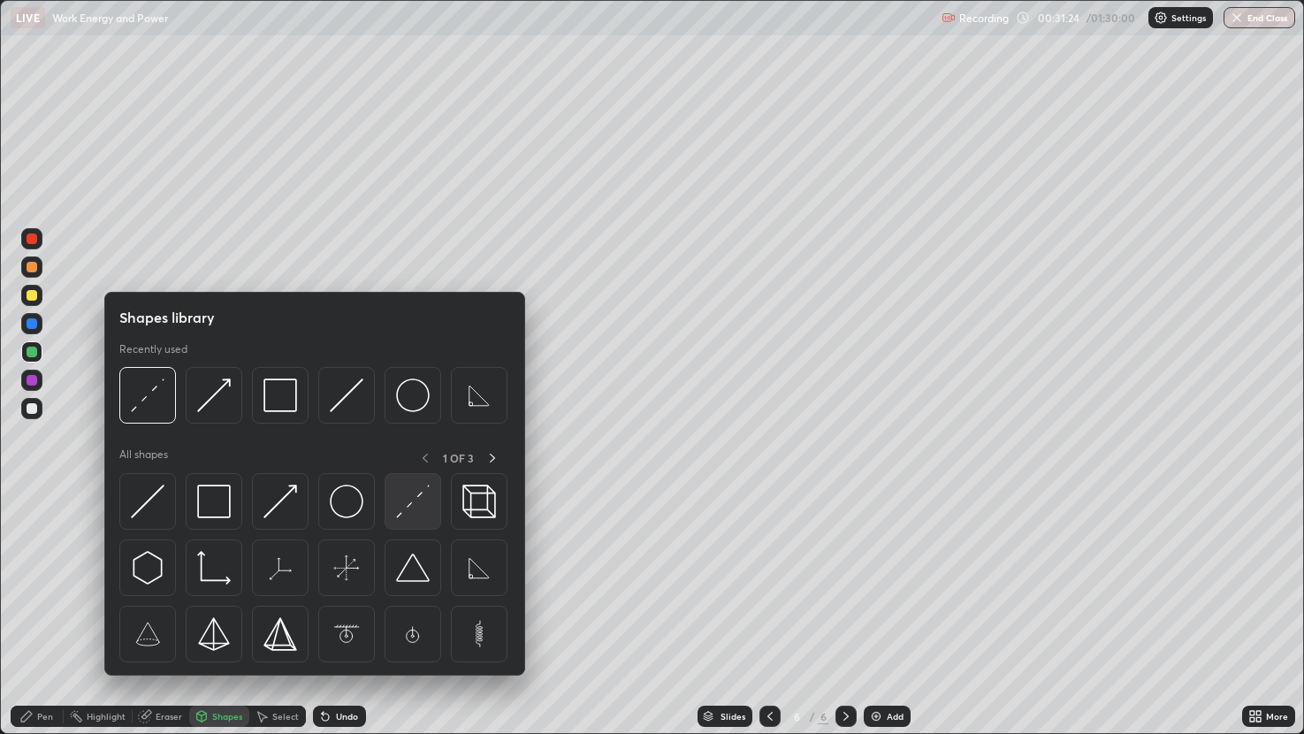
click at [409, 500] on img at bounding box center [413, 502] width 34 height 34
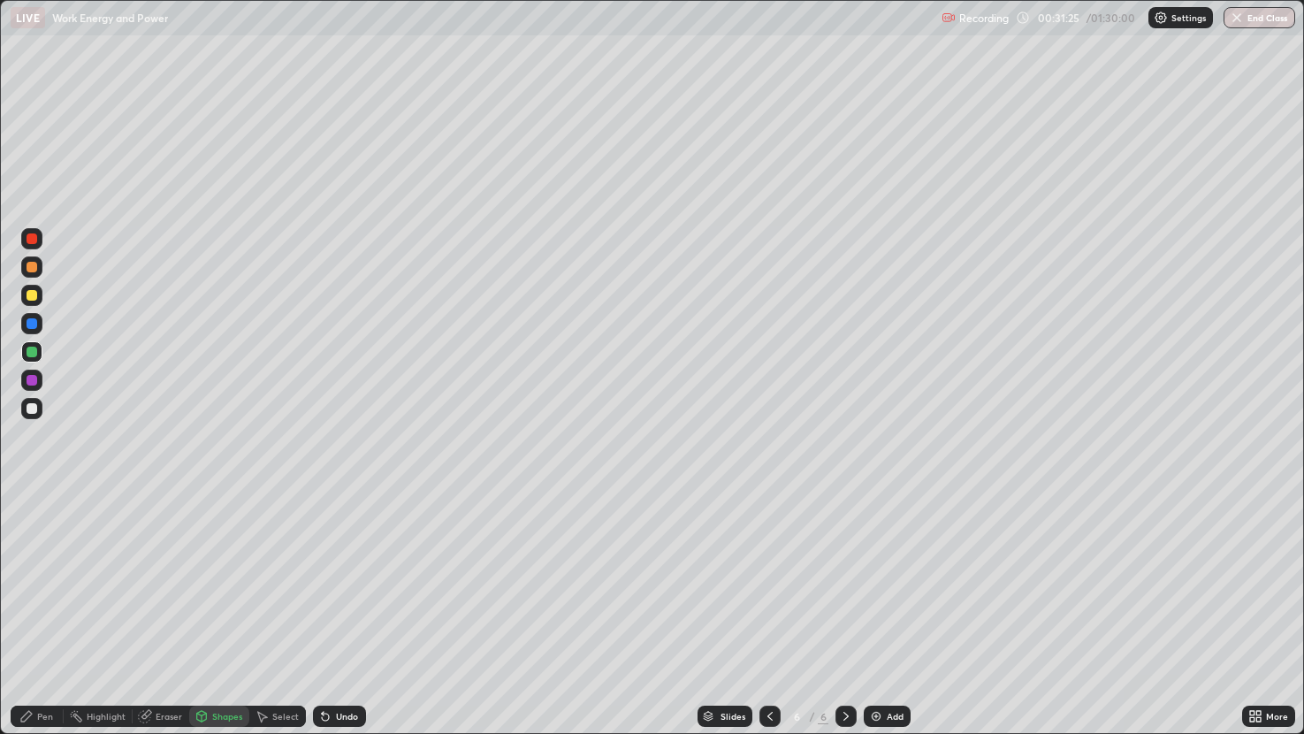
click at [29, 294] on div at bounding box center [32, 295] width 11 height 11
click at [42, 584] on div "Pen" at bounding box center [37, 716] width 53 height 21
click at [31, 348] on div at bounding box center [32, 352] width 11 height 11
click at [32, 325] on div at bounding box center [32, 323] width 11 height 11
click at [31, 295] on div at bounding box center [32, 295] width 11 height 11
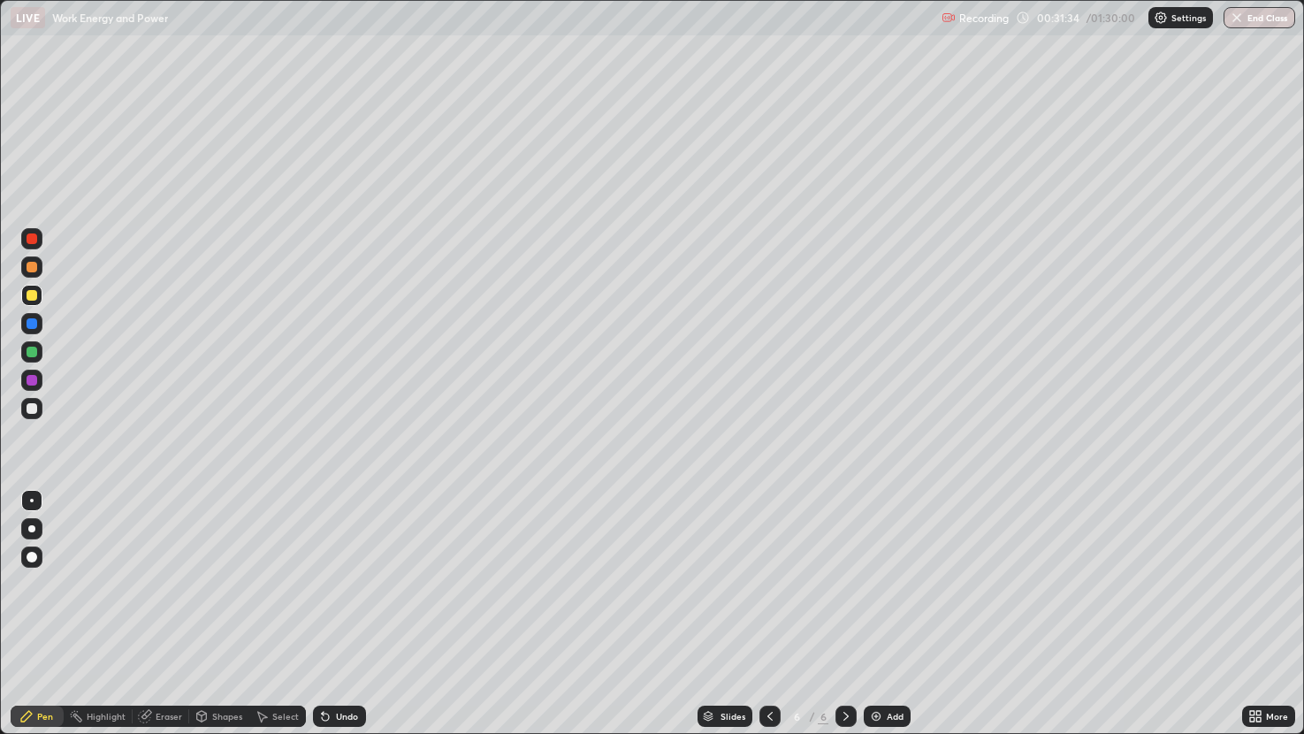
click at [30, 407] on div at bounding box center [32, 408] width 11 height 11
click at [336, 584] on div "Undo" at bounding box center [347, 716] width 22 height 9
click at [339, 584] on div "Undo" at bounding box center [339, 716] width 53 height 21
click at [33, 409] on div at bounding box center [32, 408] width 11 height 11
click at [32, 379] on div at bounding box center [32, 380] width 11 height 11
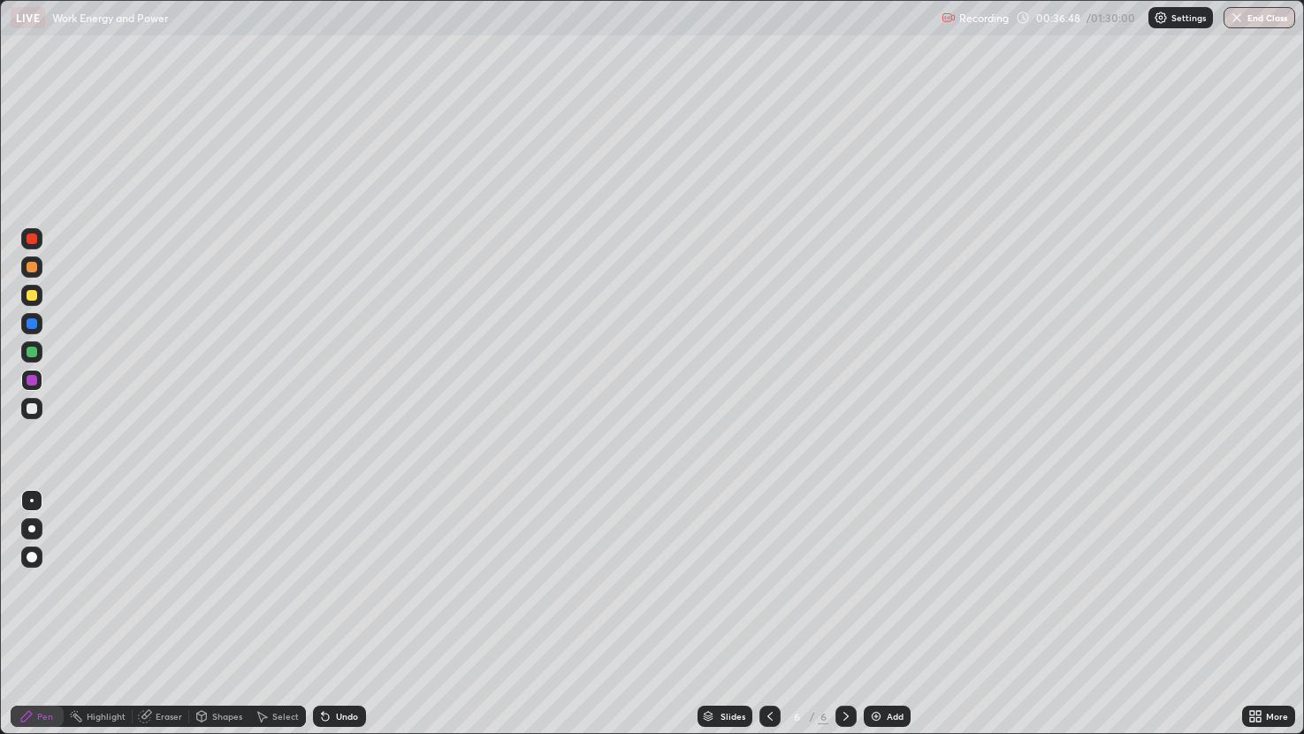
click at [874, 584] on img at bounding box center [876, 716] width 14 height 14
click at [32, 406] on div at bounding box center [32, 408] width 11 height 11
click at [30, 267] on div at bounding box center [32, 267] width 11 height 11
click at [218, 584] on div "Shapes" at bounding box center [227, 716] width 30 height 9
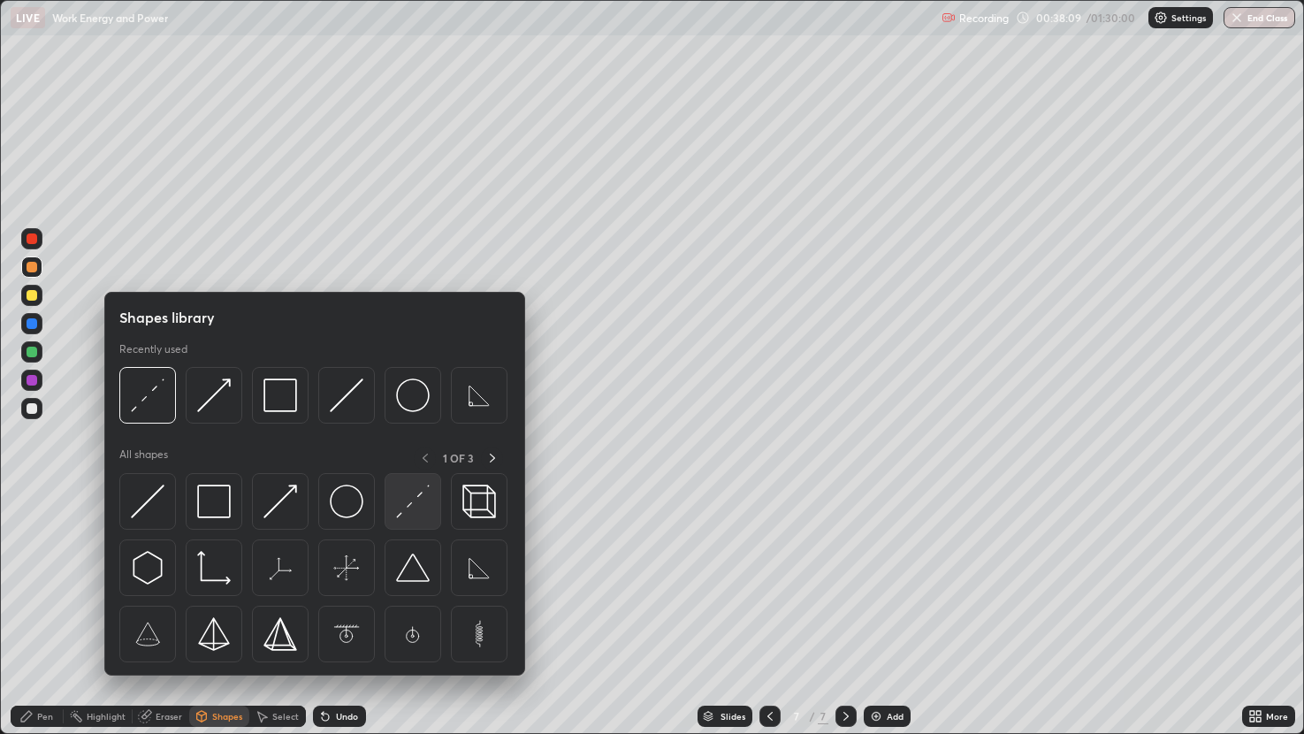
click at [416, 504] on img at bounding box center [413, 502] width 34 height 34
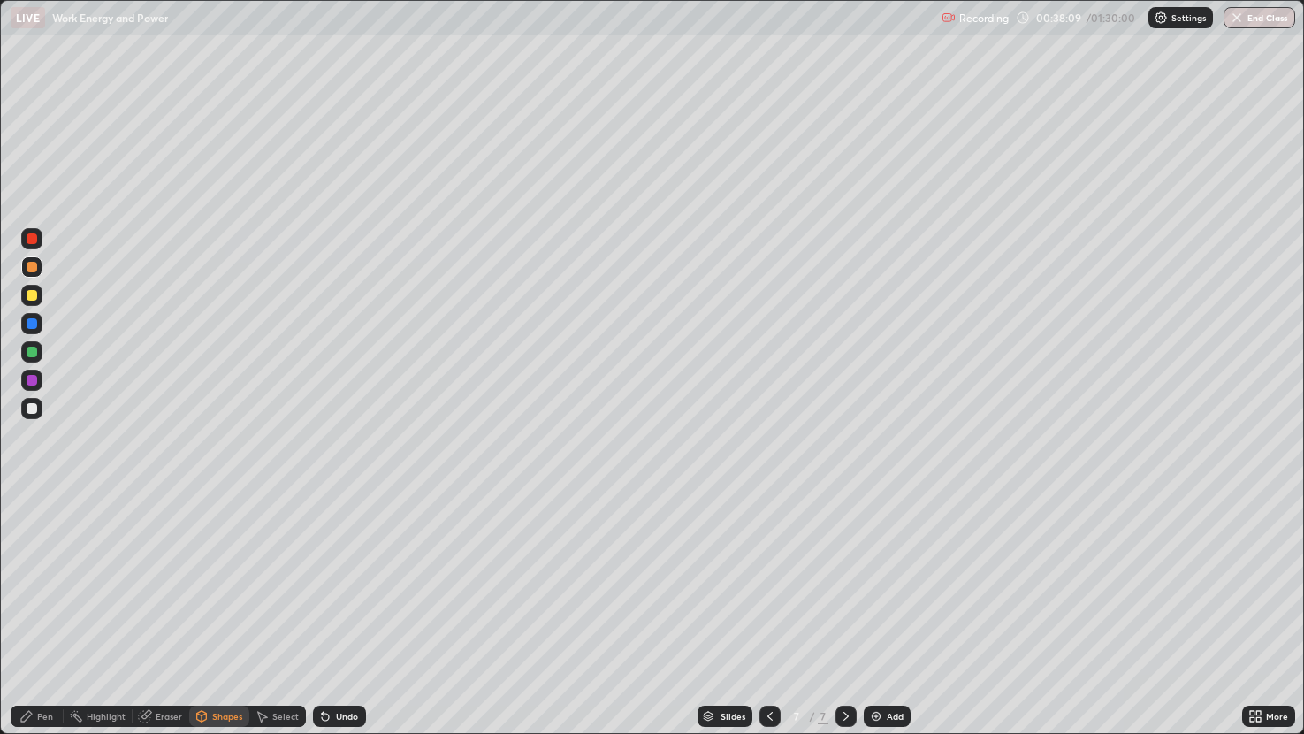
click at [31, 404] on div at bounding box center [32, 408] width 11 height 11
click at [34, 412] on div at bounding box center [32, 408] width 11 height 11
click at [32, 269] on div at bounding box center [32, 267] width 11 height 11
click at [43, 584] on div "Pen" at bounding box center [37, 716] width 53 height 21
click at [32, 269] on div at bounding box center [32, 267] width 11 height 11
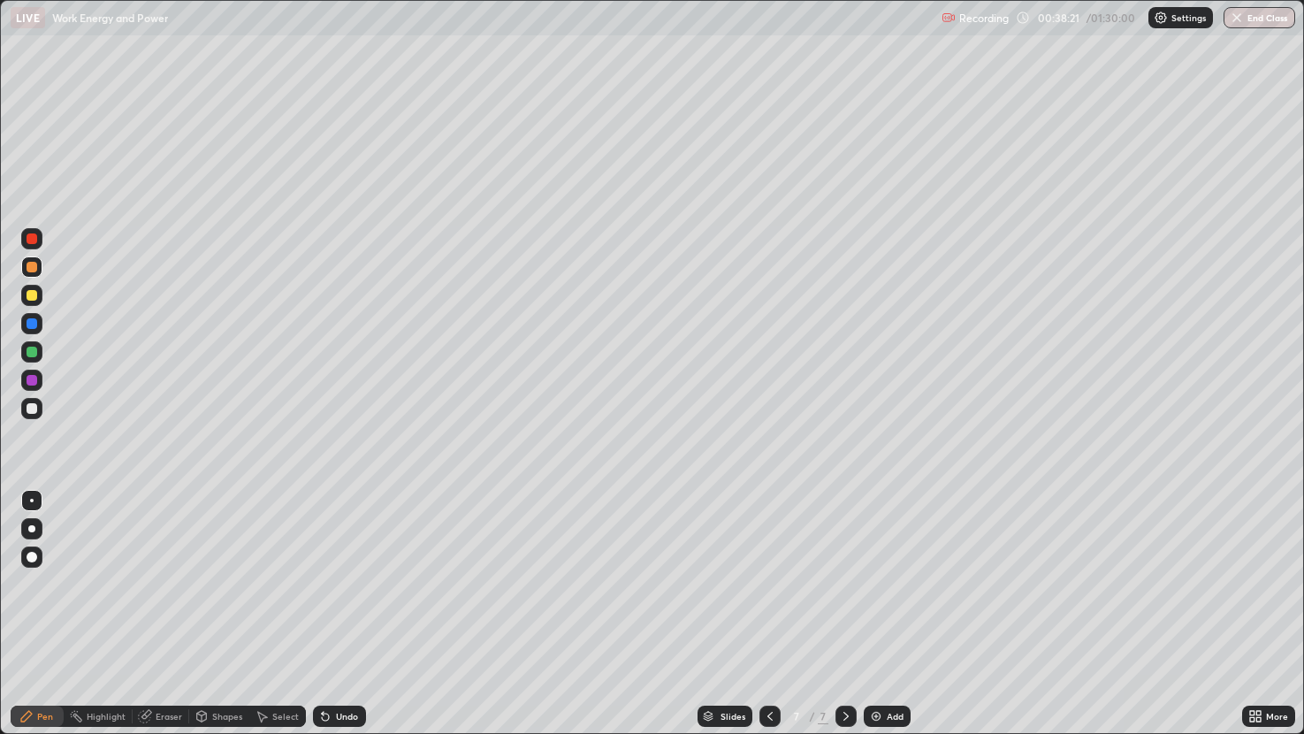
click at [34, 296] on div at bounding box center [32, 295] width 11 height 11
click at [30, 408] on div at bounding box center [32, 408] width 11 height 11
click at [32, 269] on div at bounding box center [32, 267] width 11 height 11
click at [30, 401] on div at bounding box center [31, 408] width 21 height 21
click at [30, 296] on div at bounding box center [32, 295] width 11 height 11
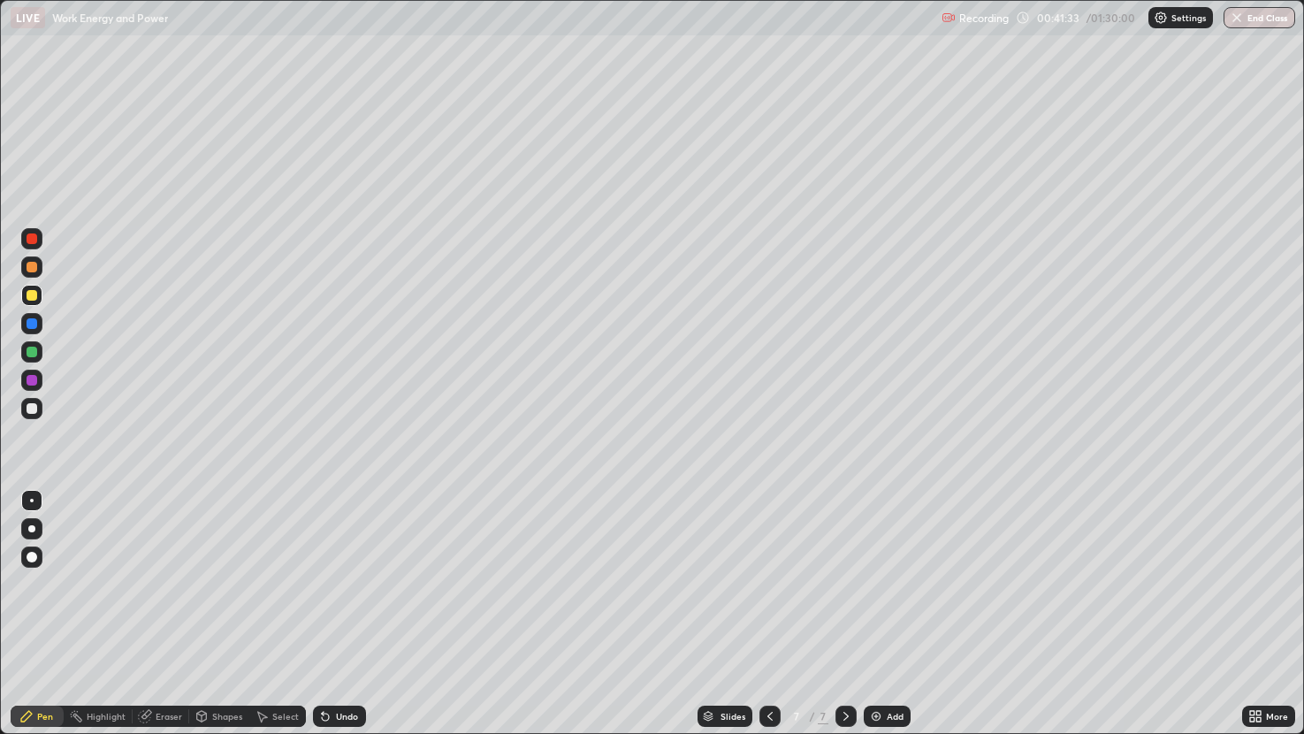
click at [32, 407] on div at bounding box center [32, 408] width 11 height 11
click at [168, 584] on div "Eraser" at bounding box center [169, 716] width 27 height 9
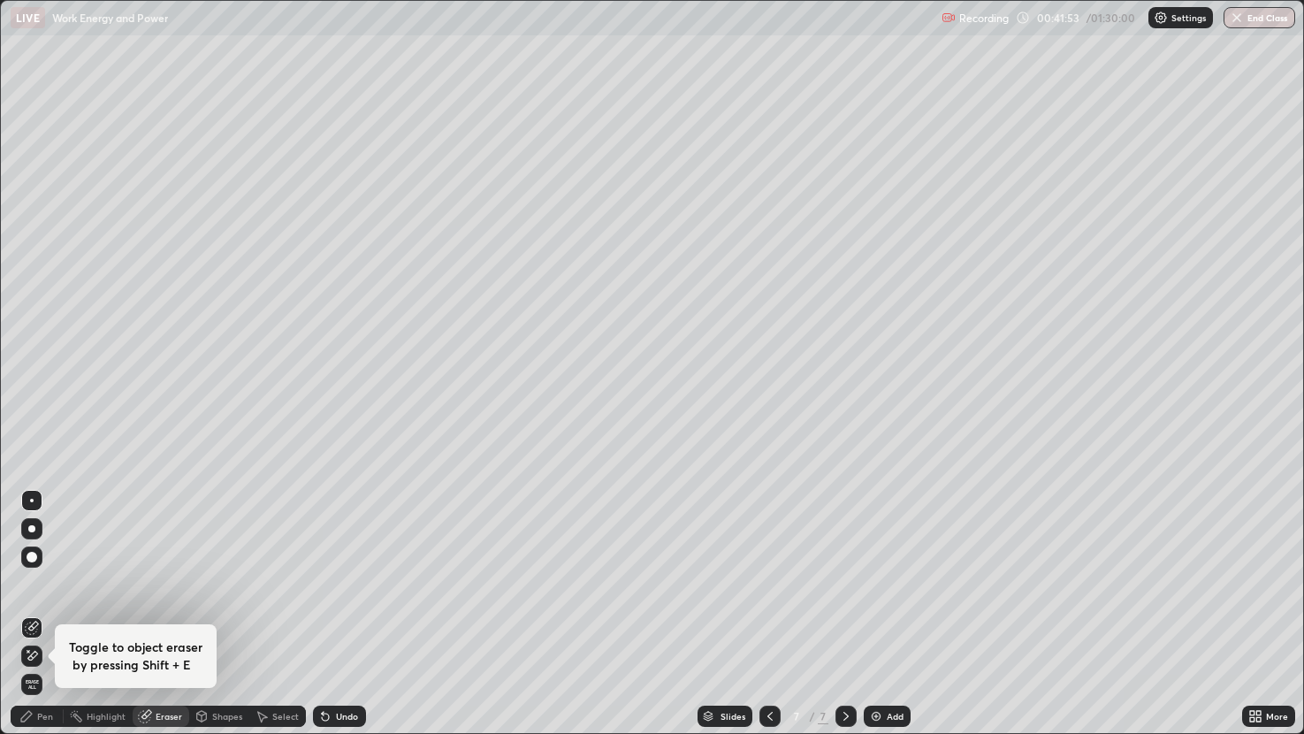
click at [44, 584] on div "Pen" at bounding box center [37, 716] width 53 height 21
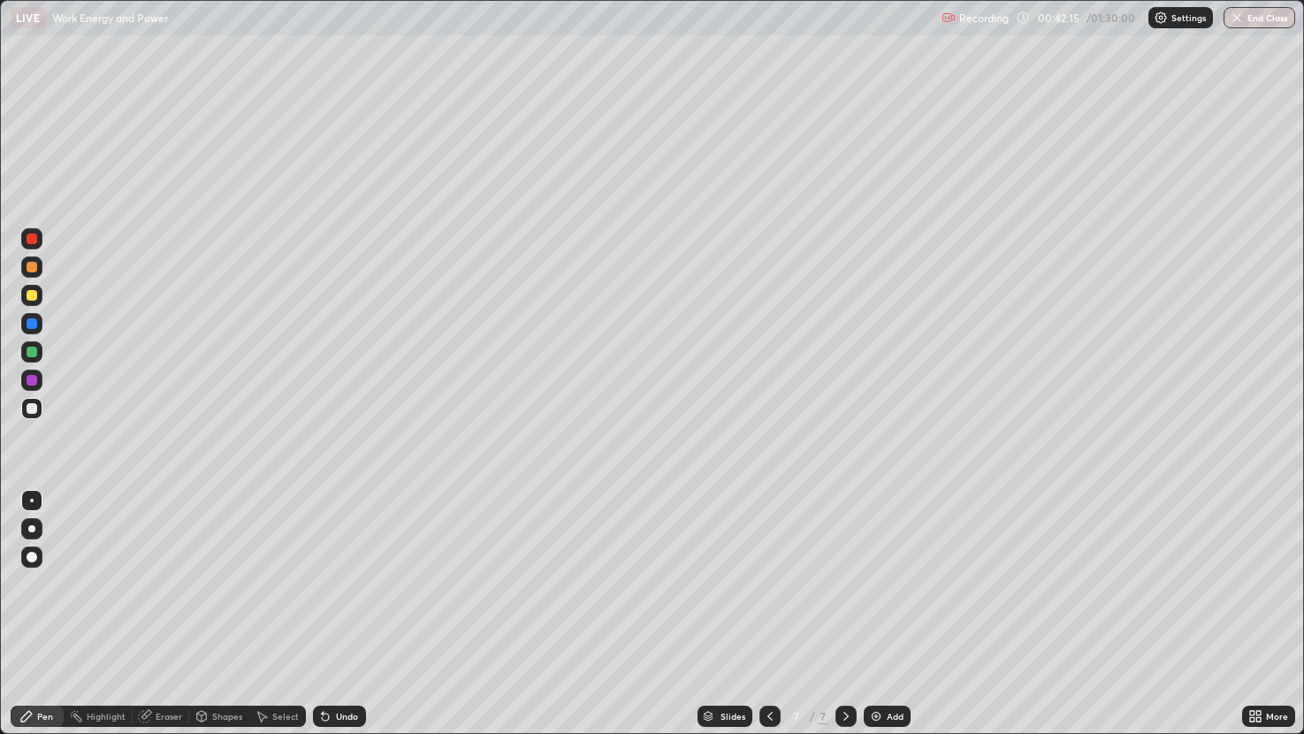
click at [36, 350] on div at bounding box center [32, 352] width 11 height 11
click at [872, 584] on img at bounding box center [876, 716] width 14 height 14
click at [32, 269] on div at bounding box center [32, 267] width 11 height 11
click at [34, 270] on div at bounding box center [32, 267] width 11 height 11
click at [28, 409] on div at bounding box center [32, 408] width 11 height 11
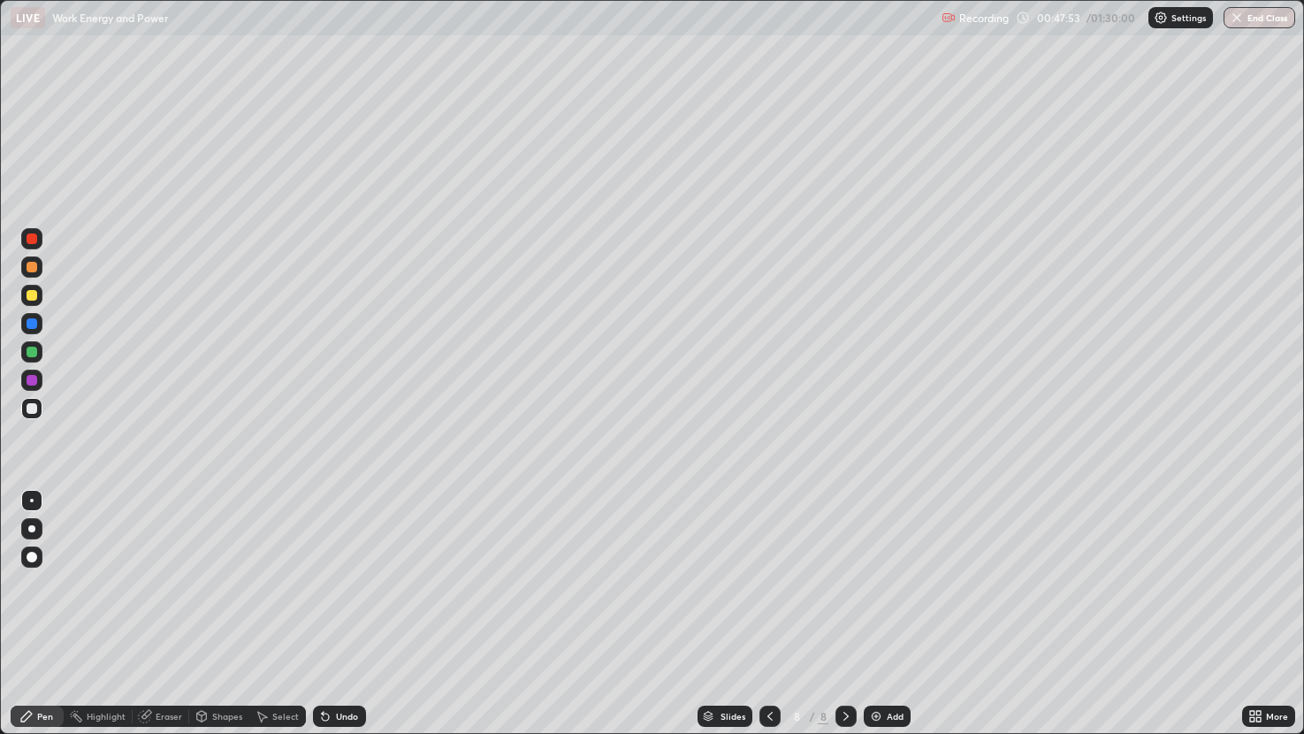
click at [32, 267] on div at bounding box center [32, 267] width 11 height 11
click at [223, 584] on div "Shapes" at bounding box center [227, 716] width 30 height 9
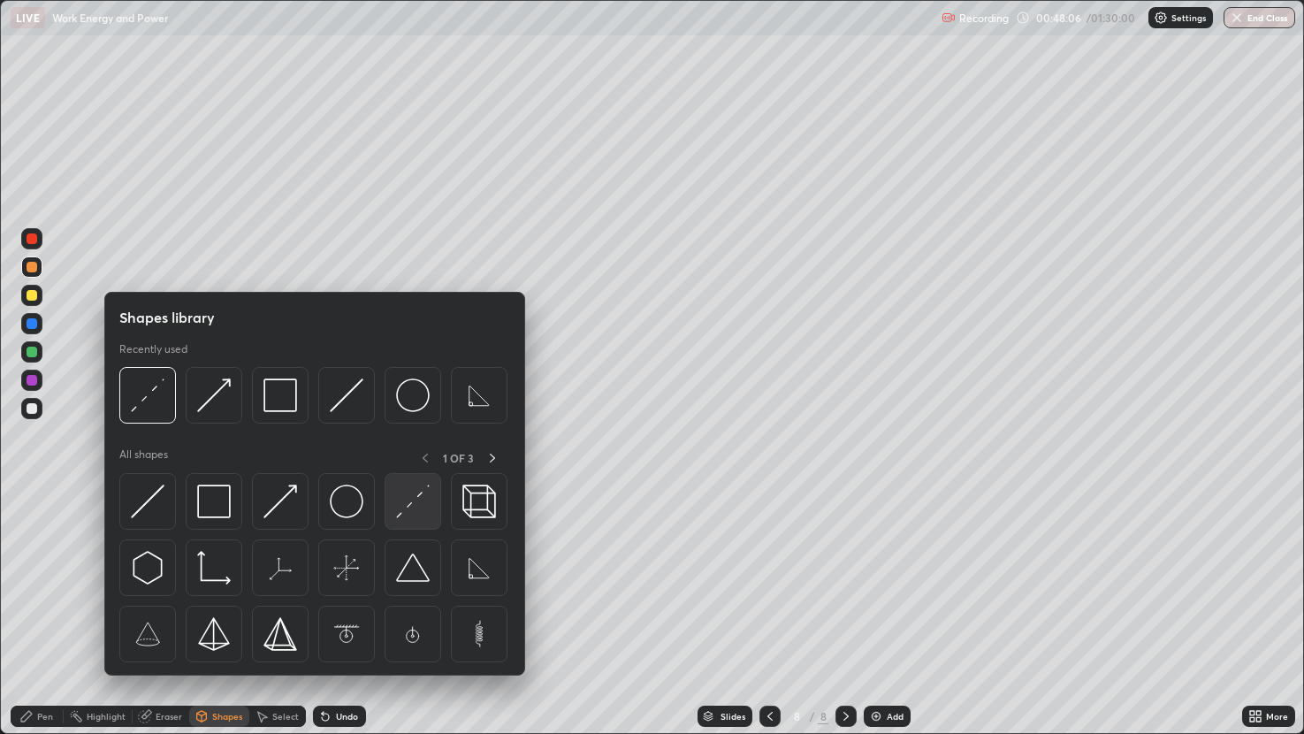
click at [410, 502] on img at bounding box center [413, 502] width 34 height 34
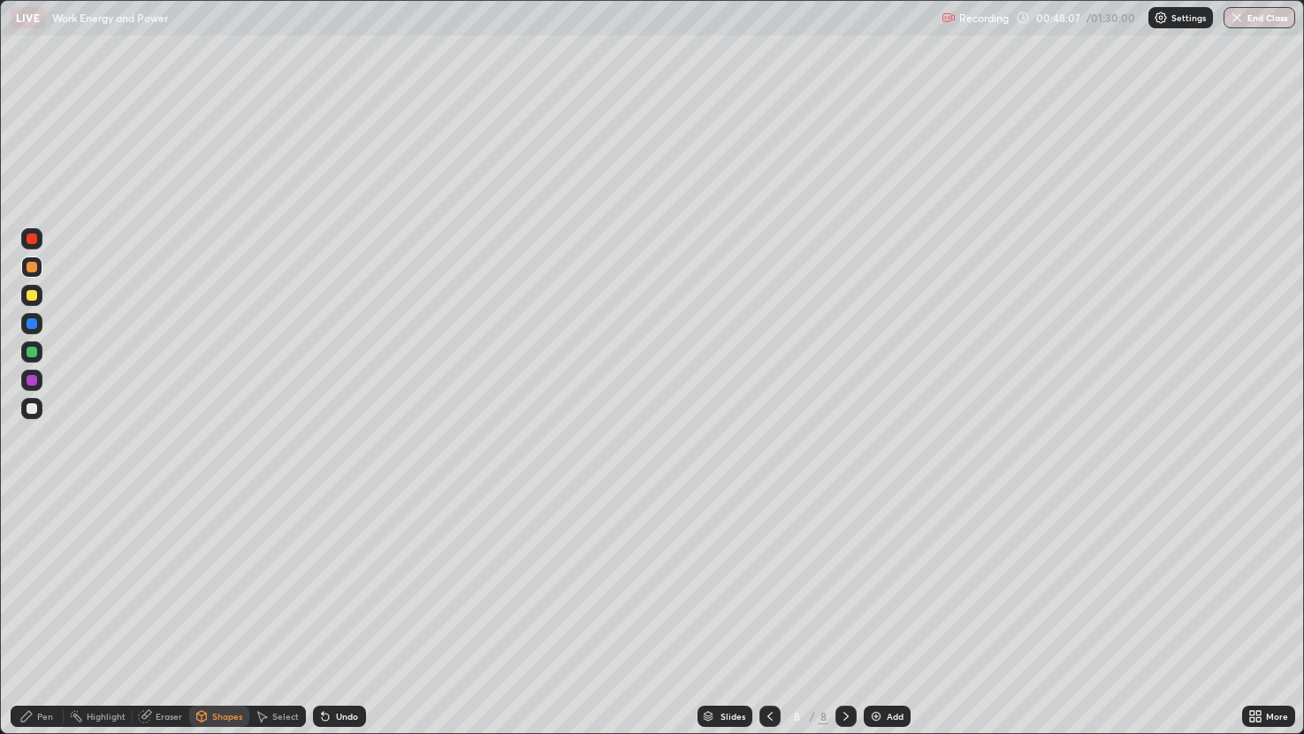
click at [34, 323] on div at bounding box center [32, 323] width 11 height 11
click at [33, 407] on div at bounding box center [32, 408] width 11 height 11
click at [29, 584] on div "Pen" at bounding box center [37, 716] width 53 height 21
click at [32, 403] on div at bounding box center [32, 408] width 11 height 11
click at [226, 584] on div "Shapes" at bounding box center [227, 716] width 30 height 9
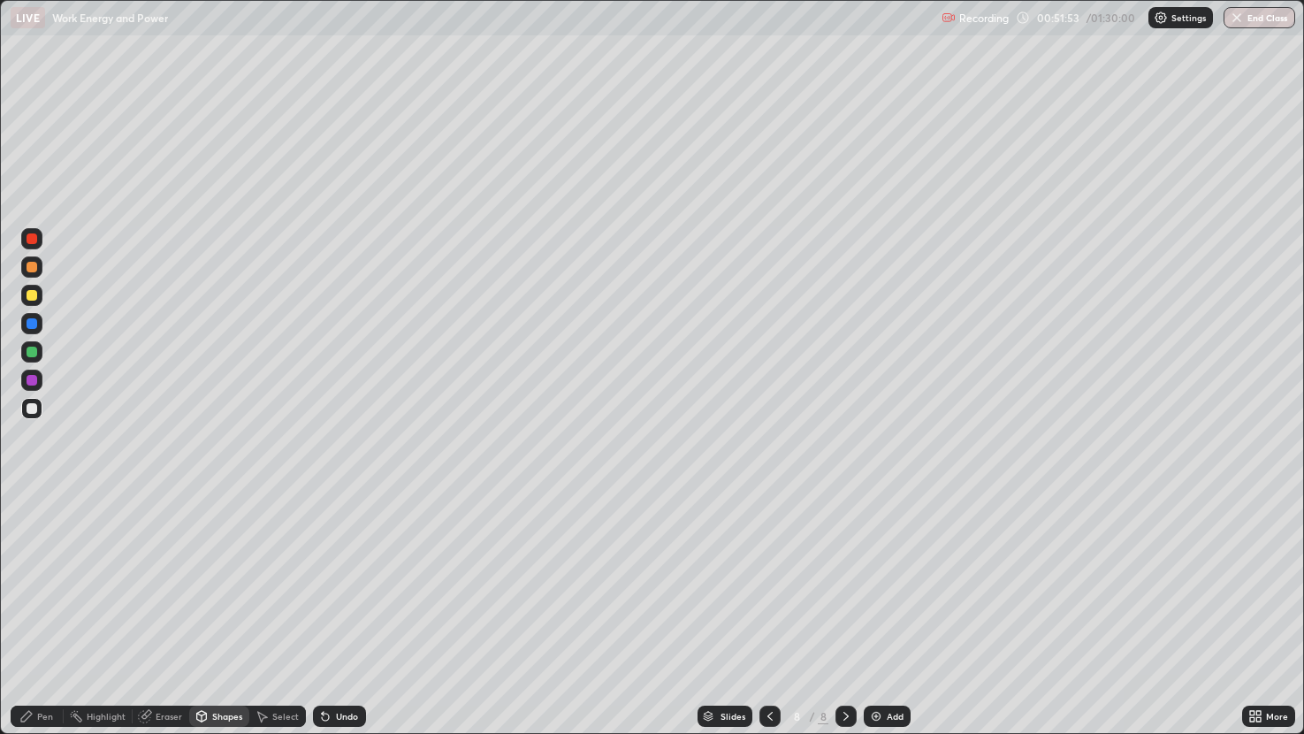
click at [171, 584] on div "Eraser" at bounding box center [169, 716] width 27 height 9
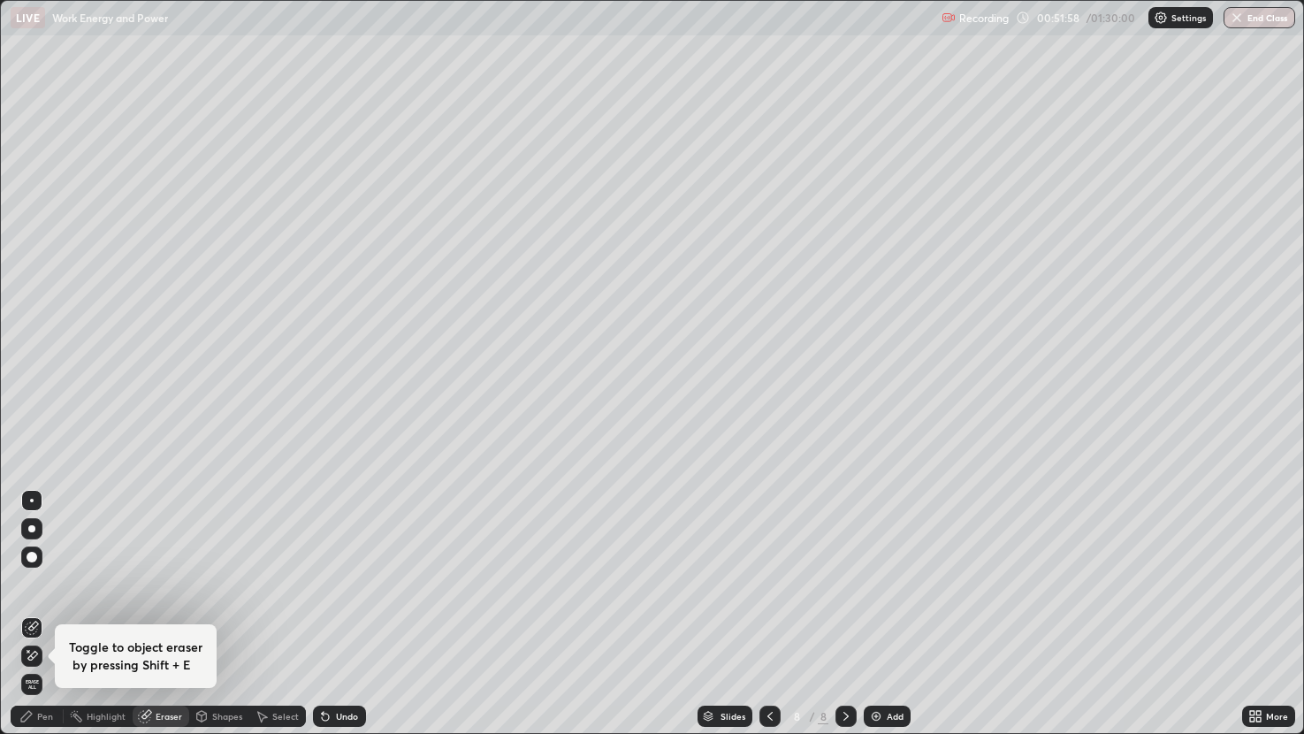
click at [45, 584] on div "Pen" at bounding box center [45, 716] width 16 height 9
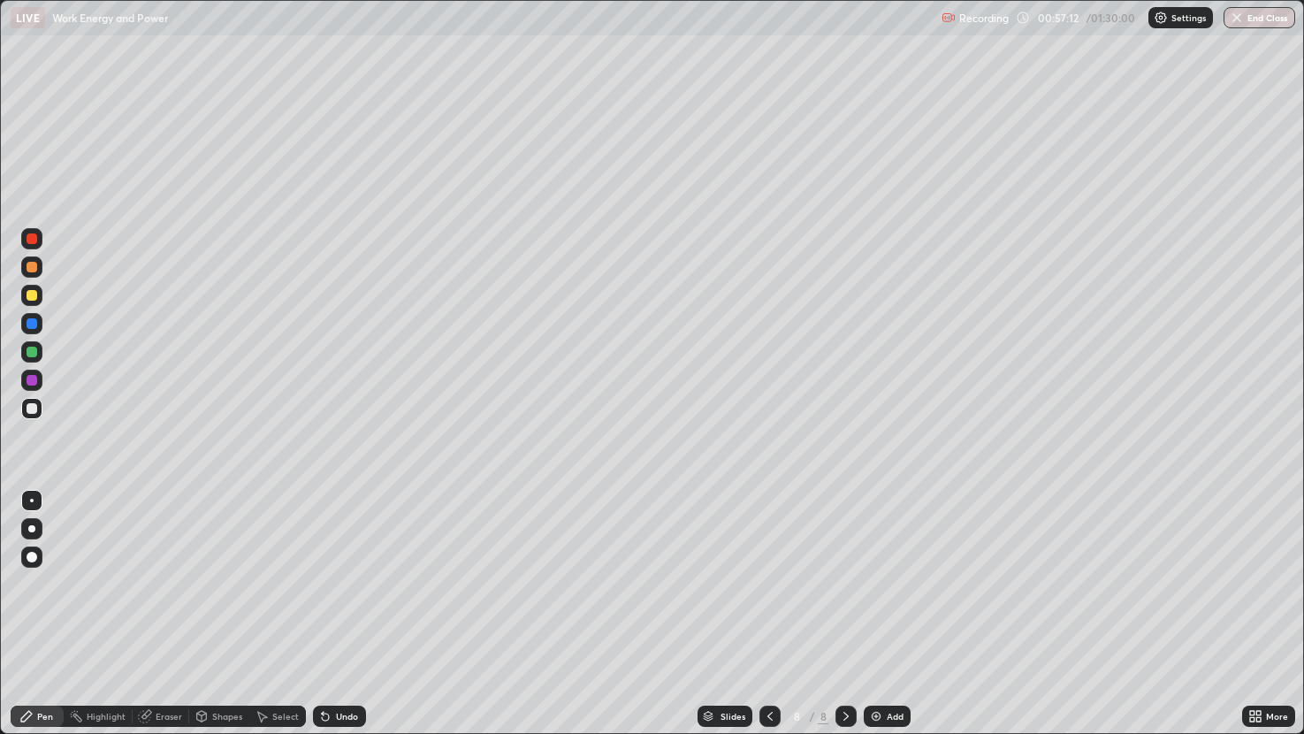
click at [880, 584] on img at bounding box center [876, 716] width 14 height 14
click at [27, 293] on div at bounding box center [32, 295] width 11 height 11
click at [30, 408] on div at bounding box center [32, 408] width 11 height 11
click at [332, 584] on div "Undo" at bounding box center [339, 716] width 53 height 21
click at [30, 270] on div at bounding box center [32, 267] width 11 height 11
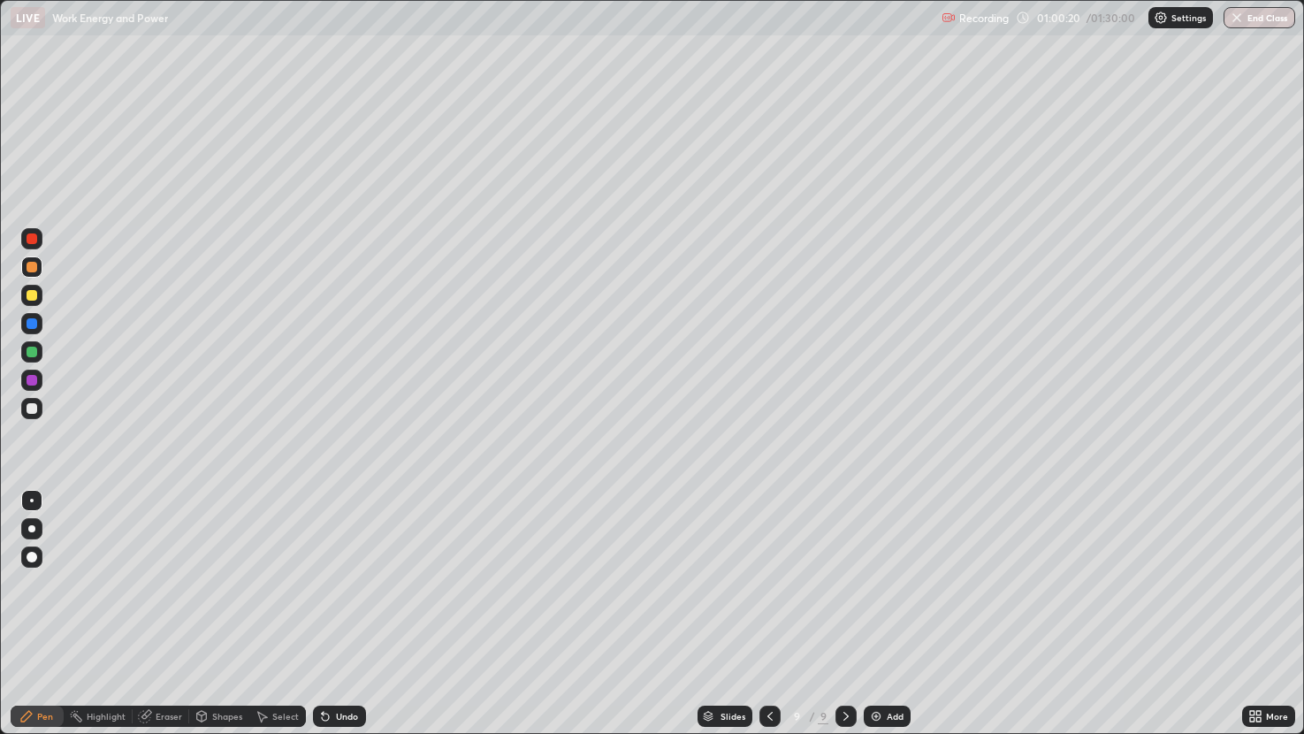
click at [34, 353] on div at bounding box center [32, 352] width 11 height 11
click at [158, 584] on div "Eraser" at bounding box center [161, 716] width 57 height 21
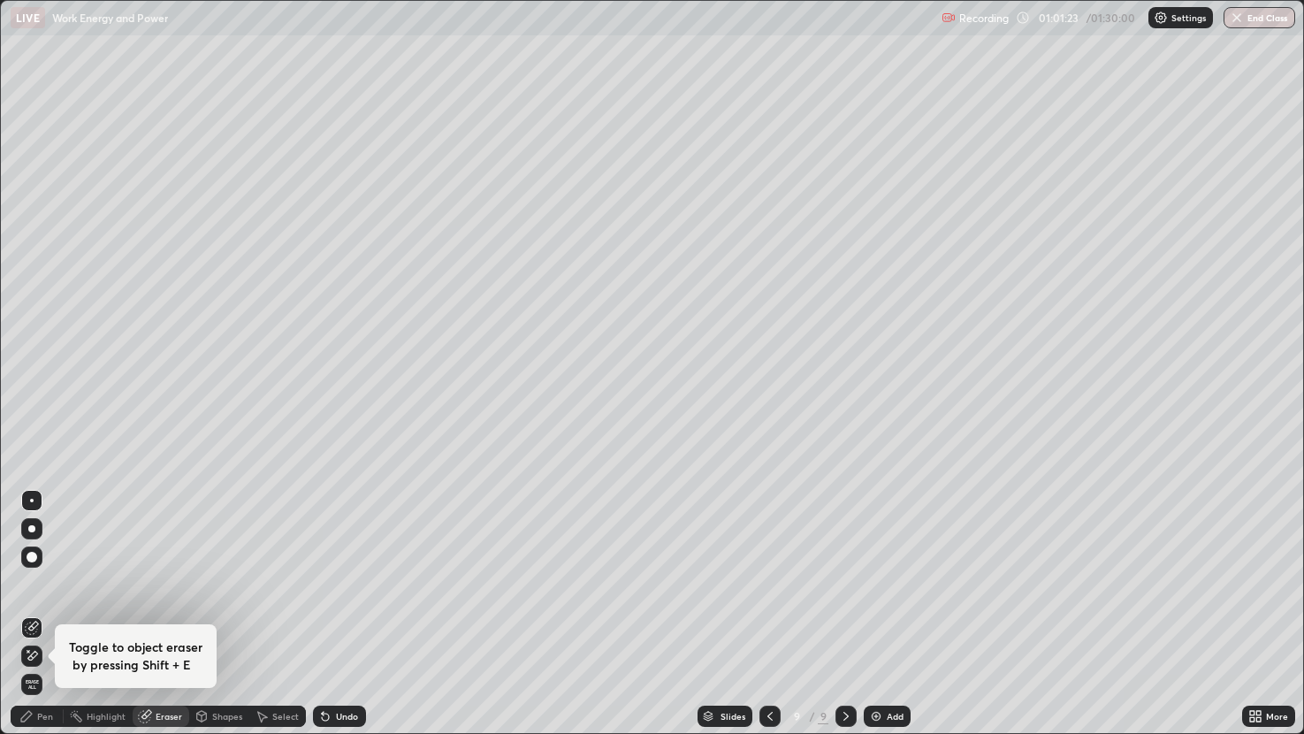
click at [35, 584] on div "Pen" at bounding box center [37, 716] width 53 height 21
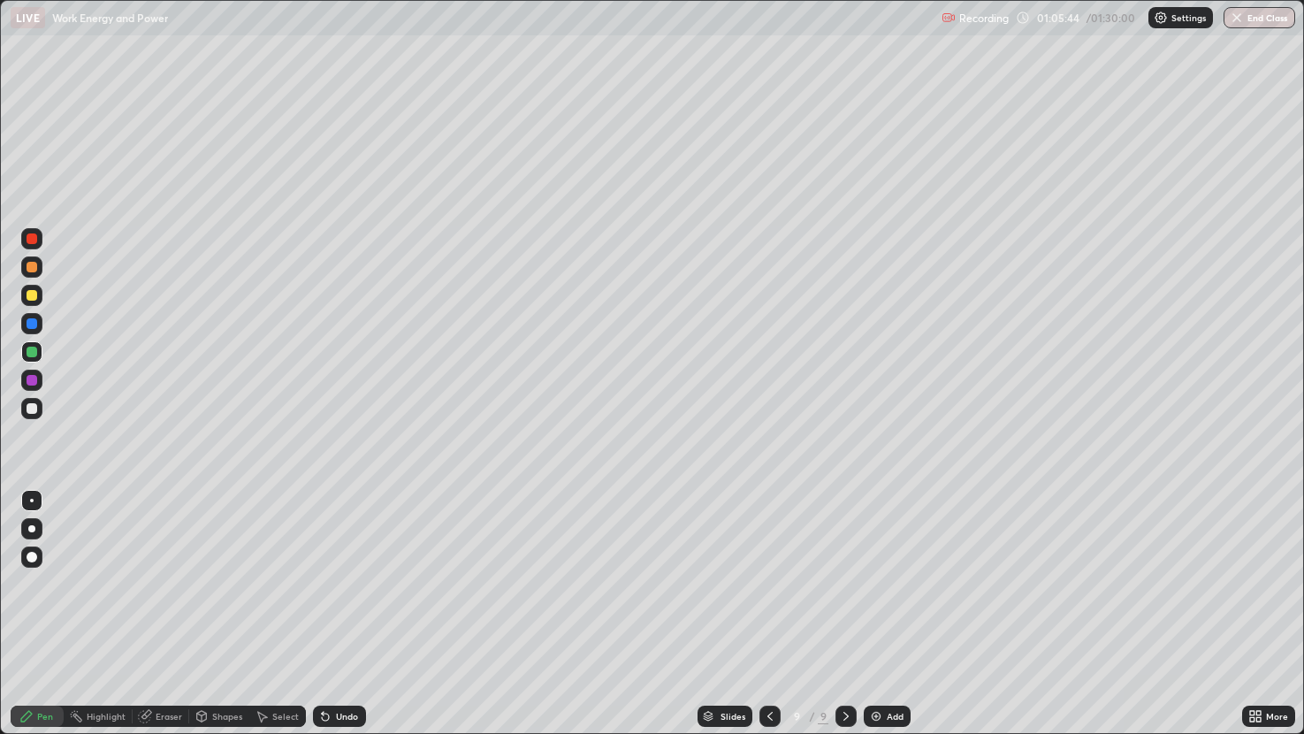
click at [875, 584] on img at bounding box center [876, 716] width 14 height 14
click at [32, 349] on div at bounding box center [32, 352] width 11 height 11
click at [32, 407] on div at bounding box center [32, 408] width 11 height 11
click at [34, 295] on div at bounding box center [32, 295] width 11 height 11
click at [34, 352] on div at bounding box center [32, 352] width 11 height 11
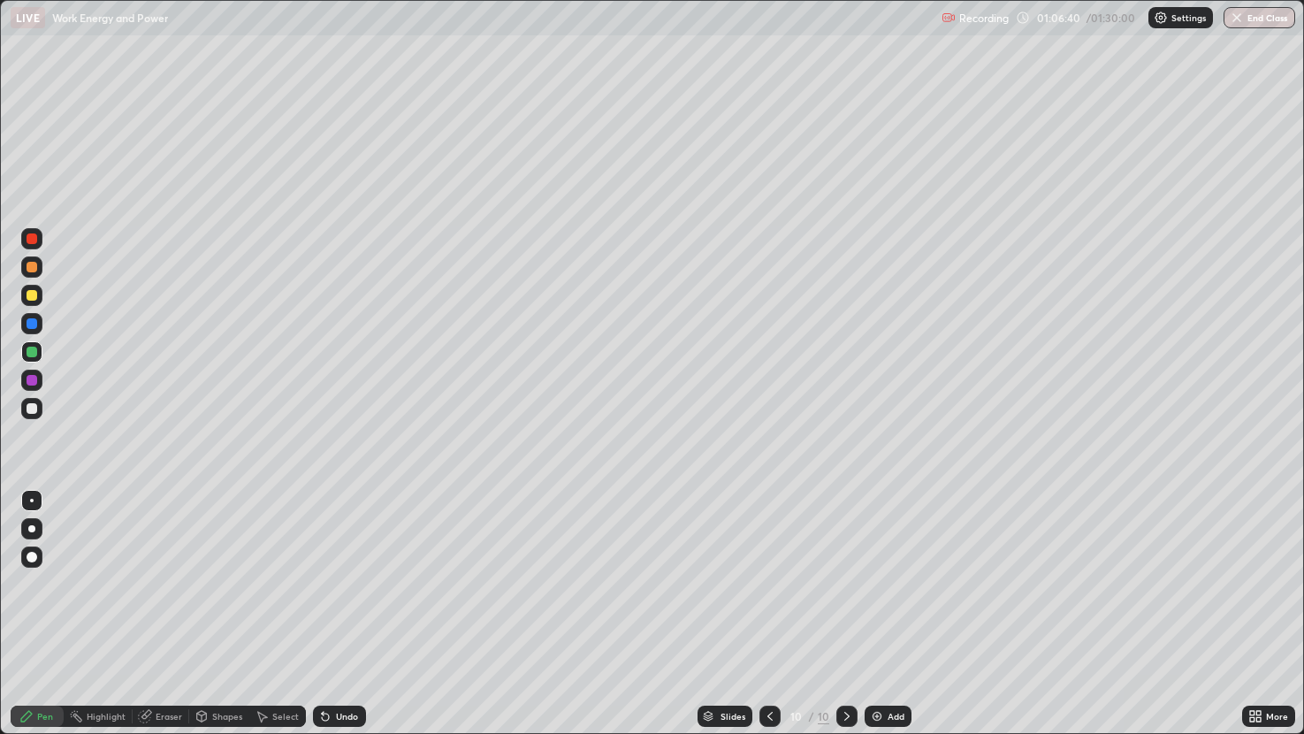
click at [30, 407] on div at bounding box center [32, 408] width 11 height 11
click at [272, 584] on div "Select" at bounding box center [285, 716] width 27 height 9
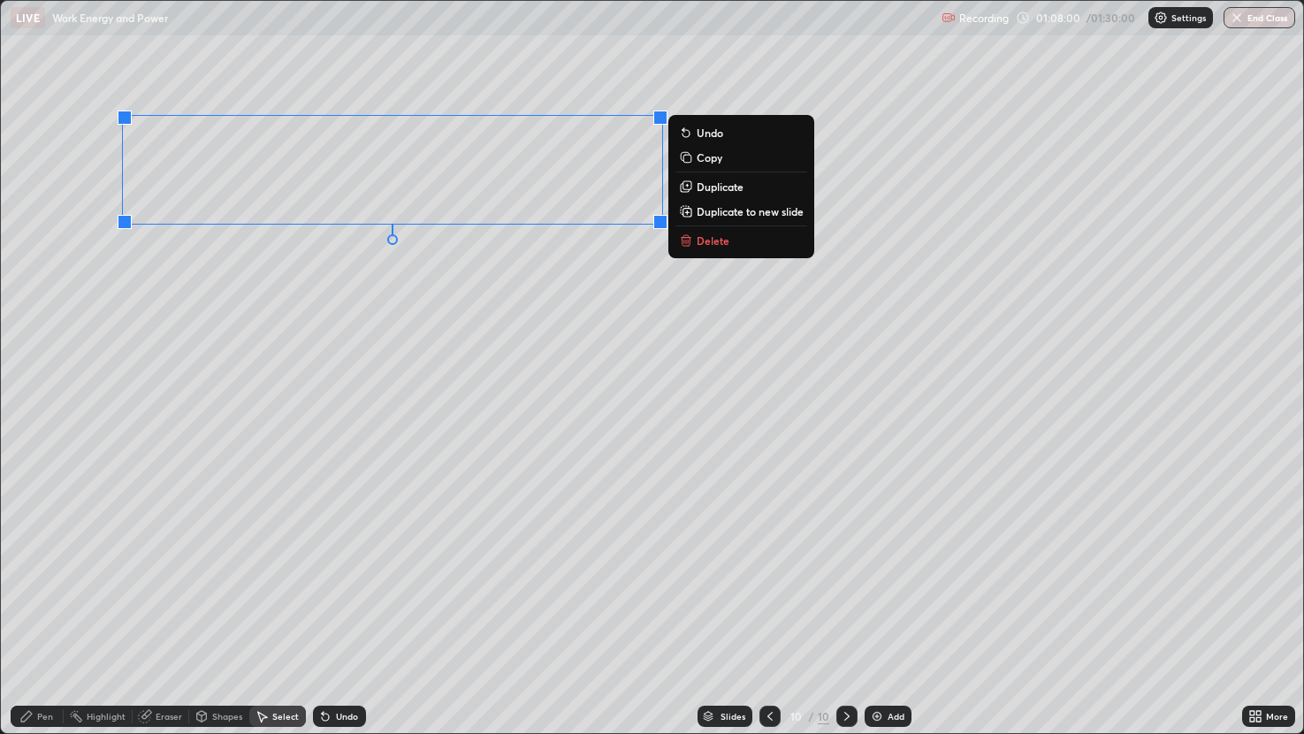
click at [711, 188] on p "Duplicate" at bounding box center [720, 187] width 47 height 14
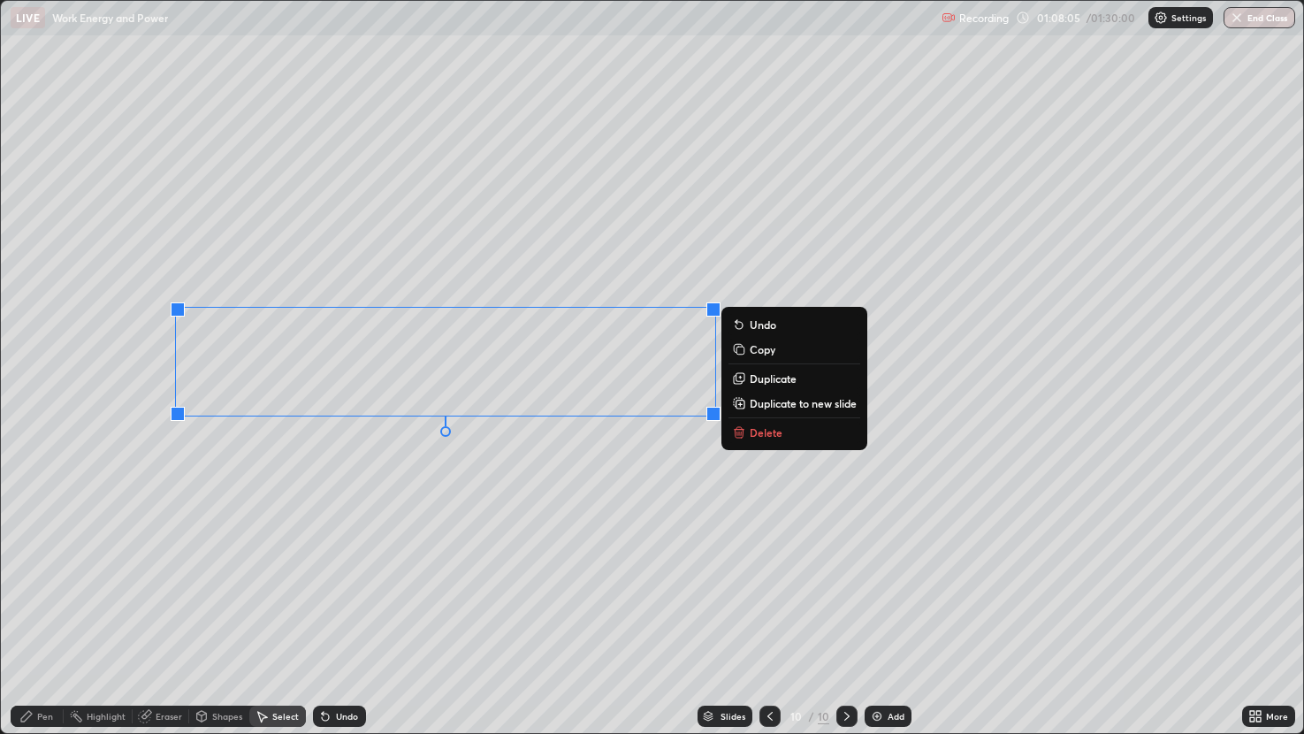
click at [46, 584] on div "Pen" at bounding box center [45, 716] width 16 height 9
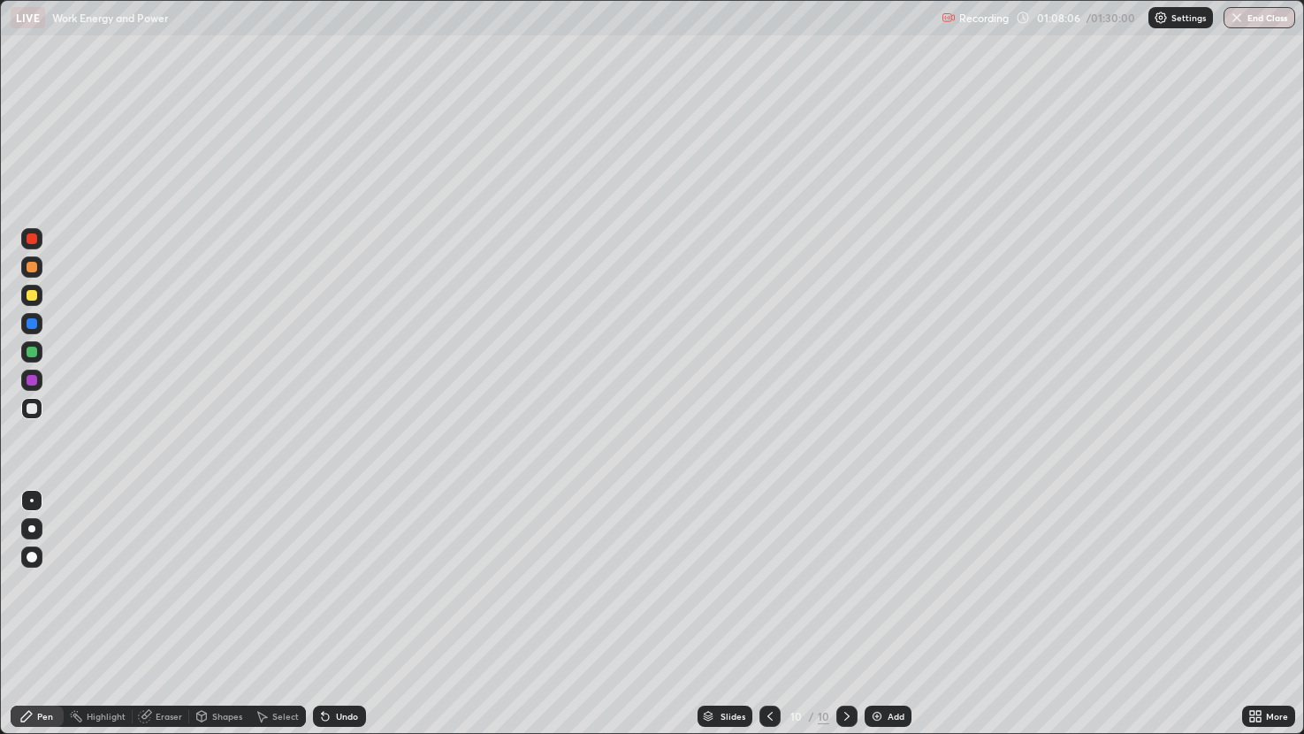
click at [34, 408] on div at bounding box center [32, 408] width 11 height 11
click at [165, 584] on div "Eraser" at bounding box center [169, 716] width 27 height 9
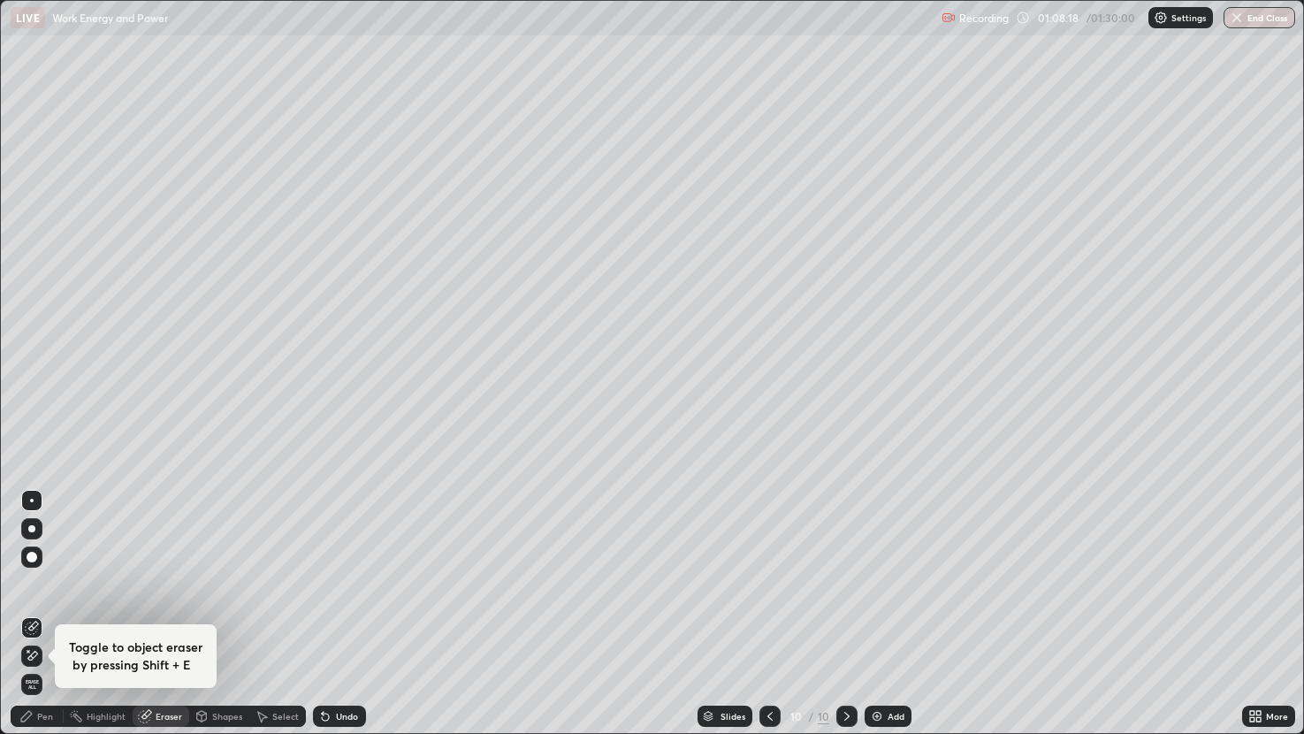
click at [43, 584] on div "Pen" at bounding box center [45, 716] width 16 height 9
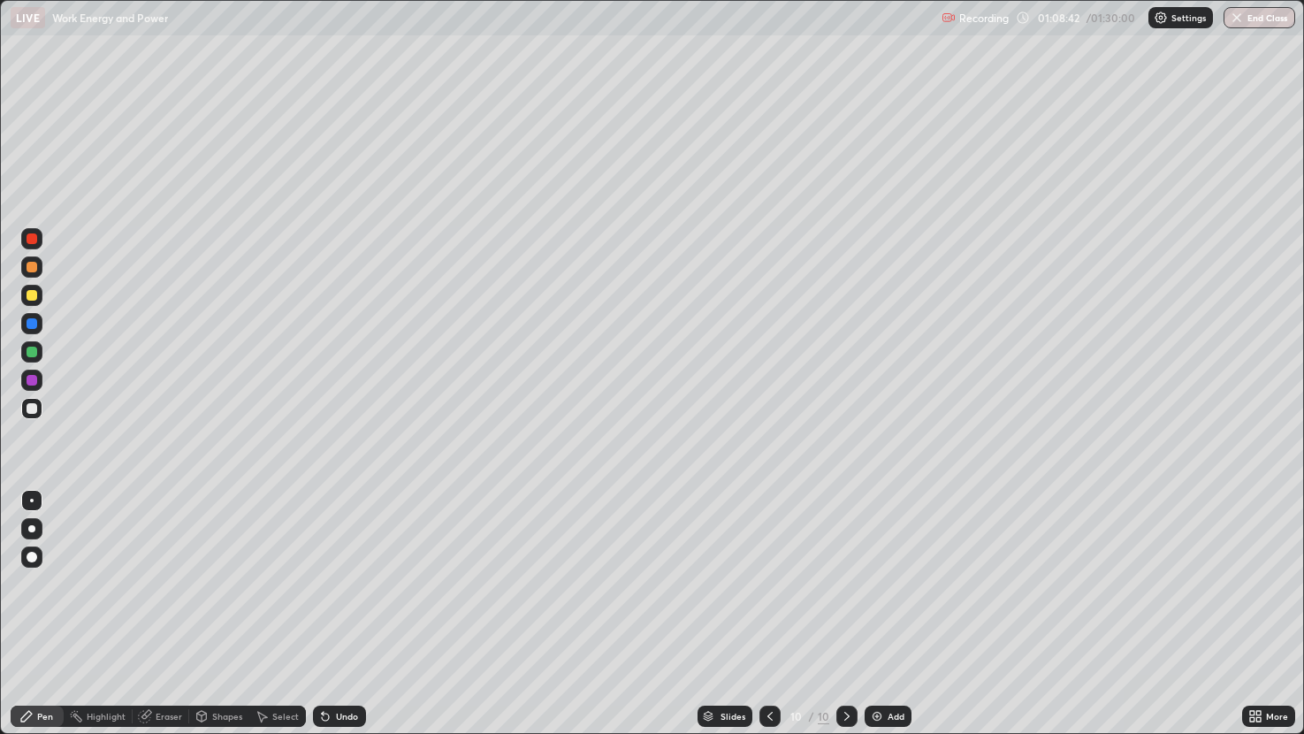
click at [31, 268] on div at bounding box center [32, 267] width 11 height 11
click at [31, 406] on div at bounding box center [32, 408] width 11 height 11
click at [157, 584] on div "Eraser" at bounding box center [169, 716] width 27 height 9
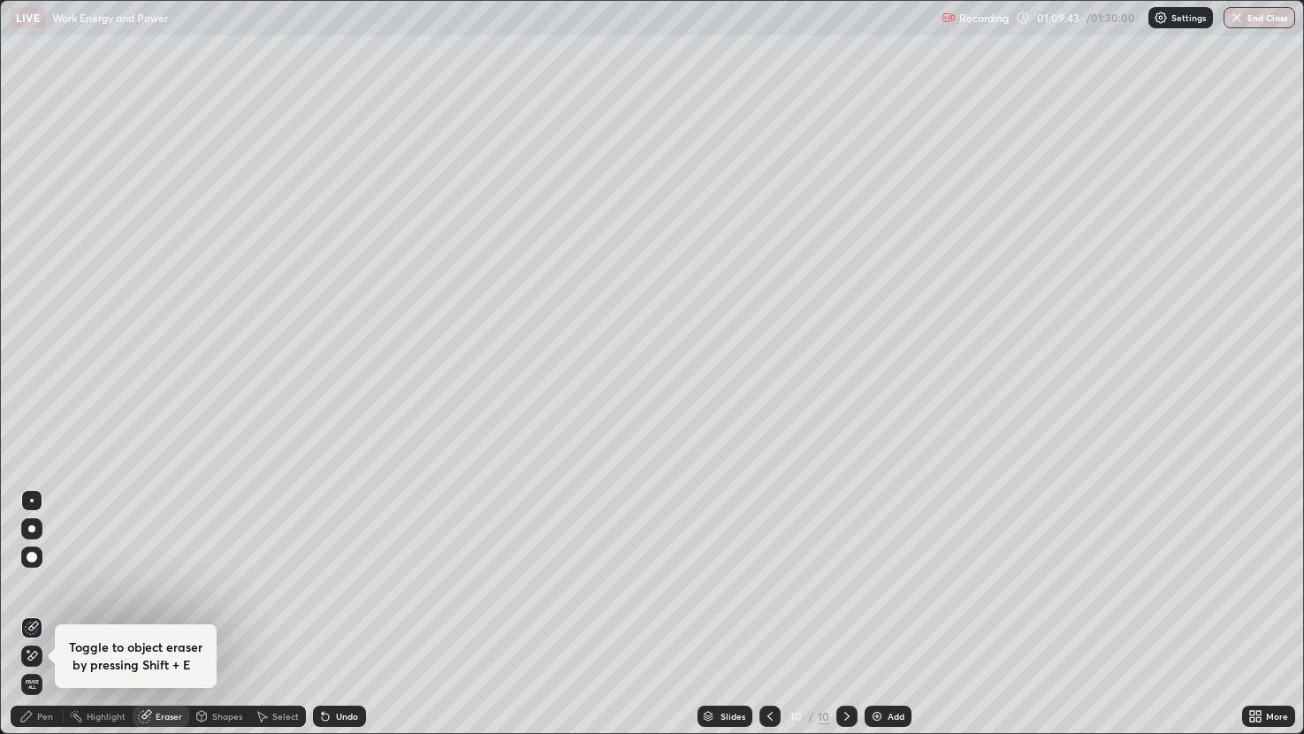
click at [41, 584] on div "Pen" at bounding box center [45, 716] width 16 height 9
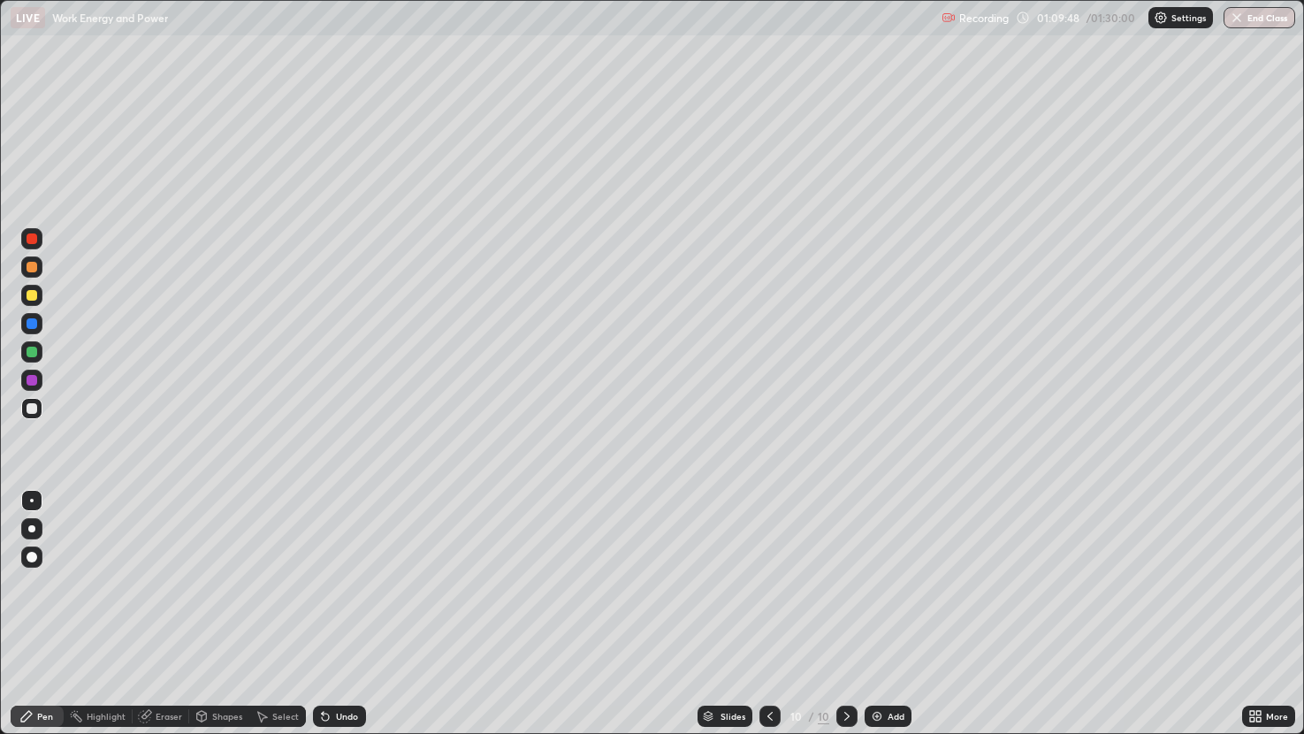
click at [152, 584] on div "Eraser" at bounding box center [161, 716] width 57 height 21
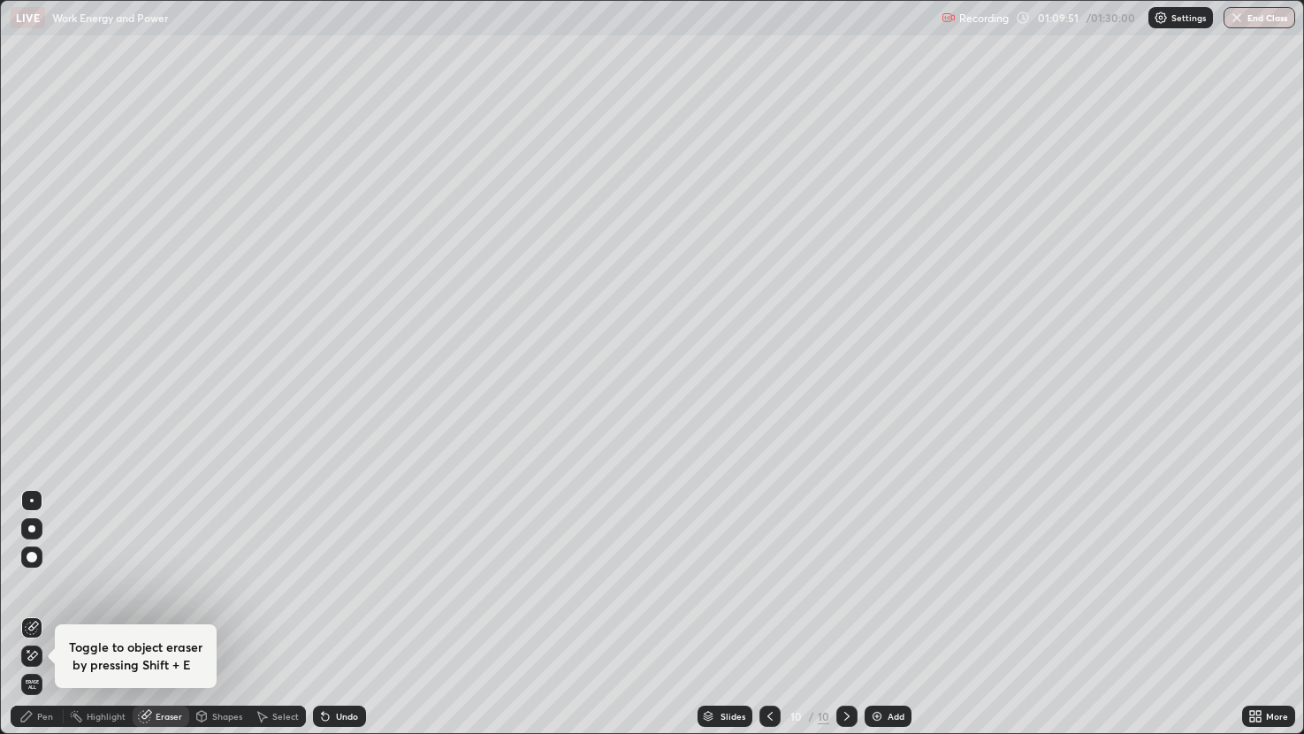
click at [44, 584] on div "Pen" at bounding box center [37, 716] width 53 height 21
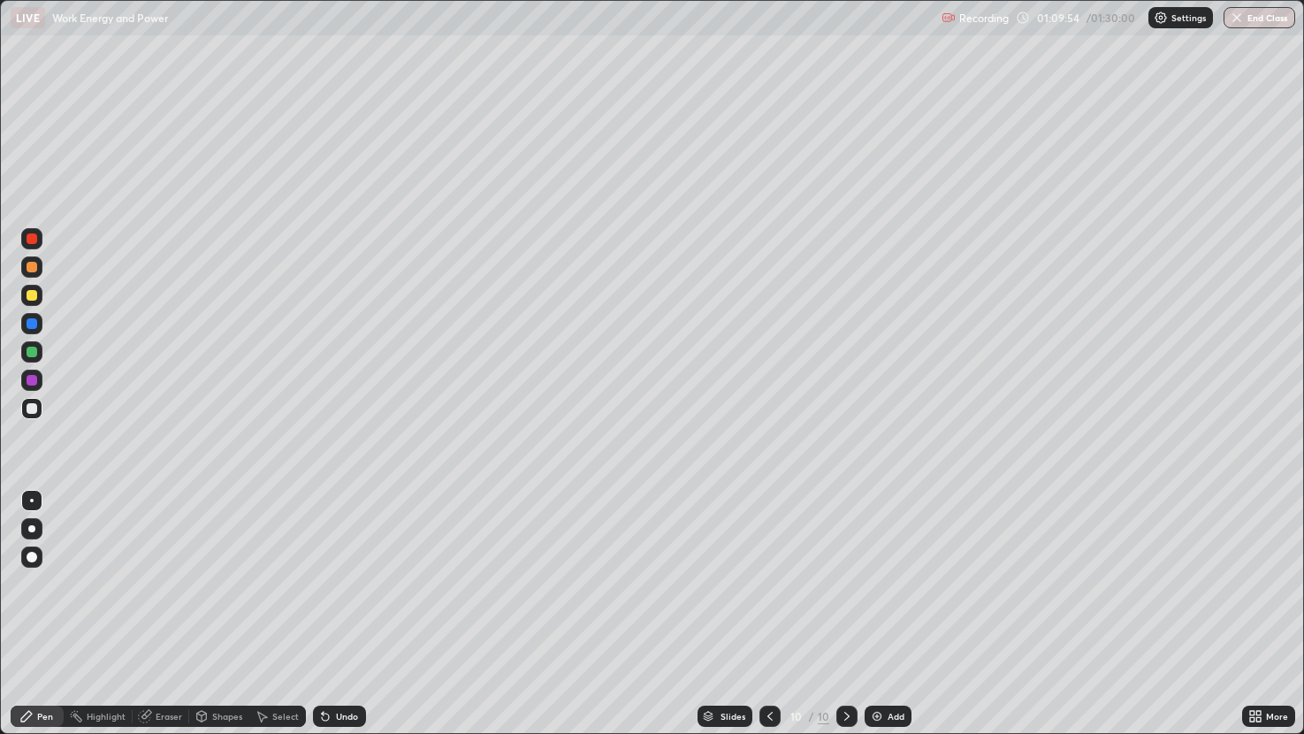
click at [49, 584] on div "Pen" at bounding box center [45, 716] width 16 height 9
click at [165, 584] on div "Eraser" at bounding box center [161, 716] width 57 height 21
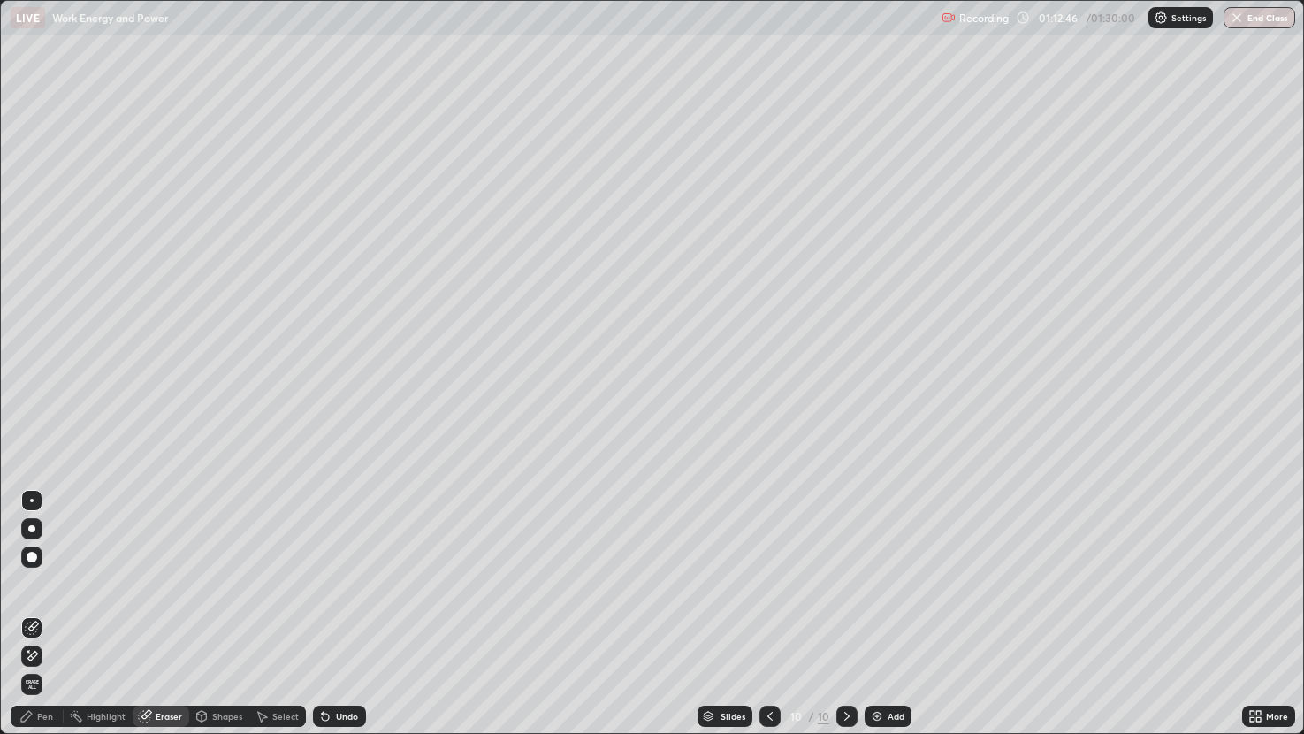
click at [50, 584] on div "Pen" at bounding box center [45, 716] width 16 height 9
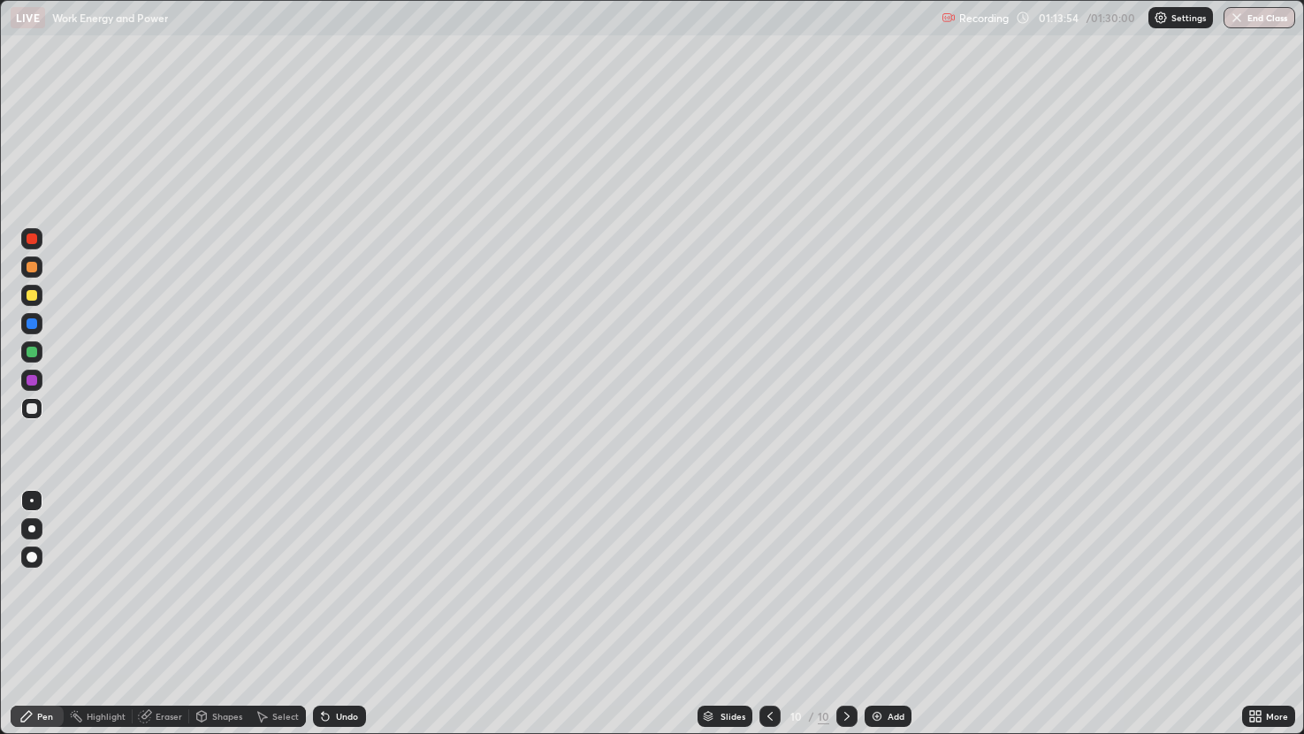
click at [108, 584] on div "Highlight" at bounding box center [106, 716] width 39 height 9
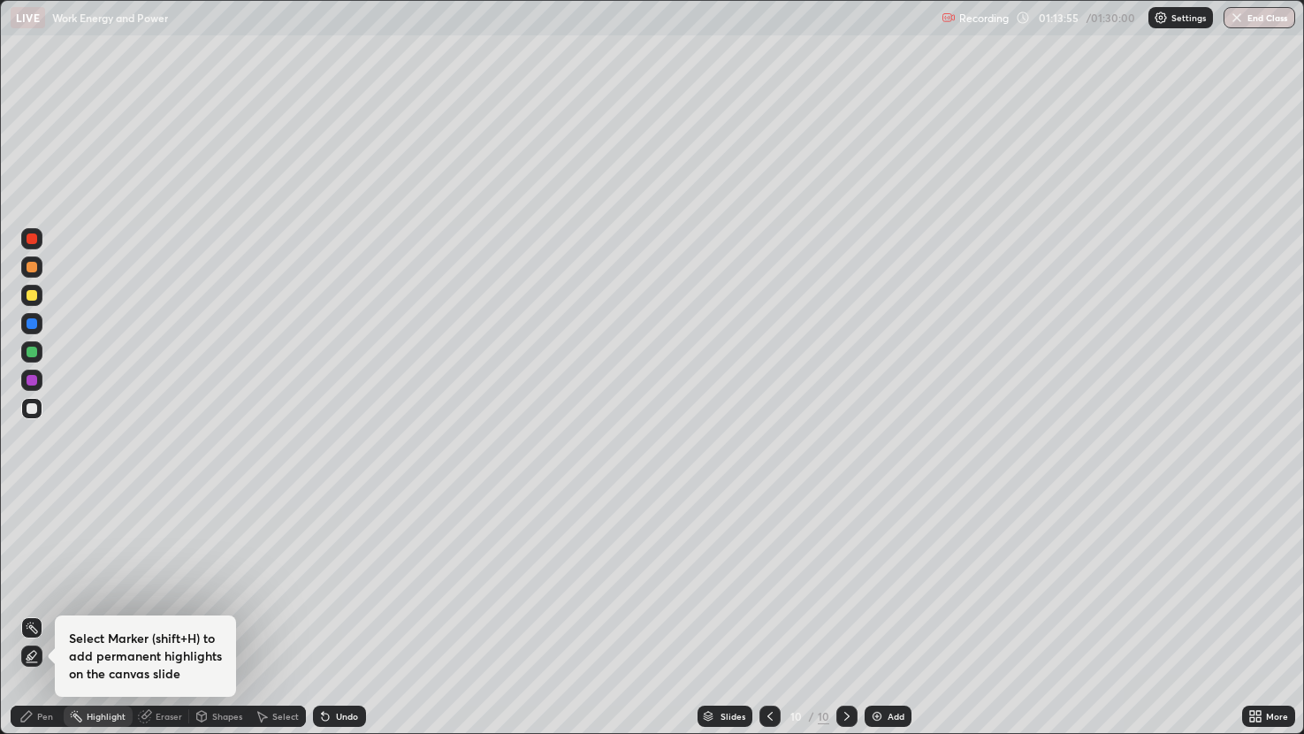
click at [38, 264] on div at bounding box center [31, 266] width 21 height 21
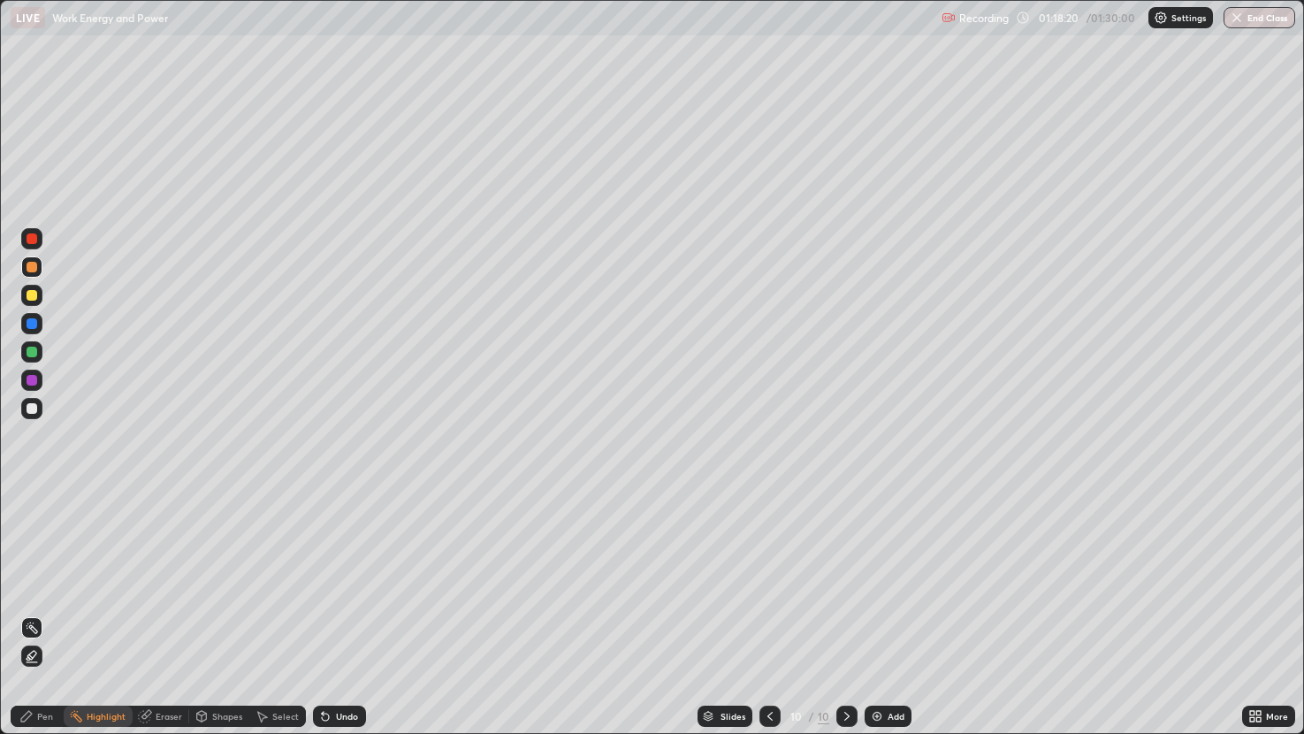
click at [1256, 22] on button "End Class" at bounding box center [1260, 17] width 72 height 21
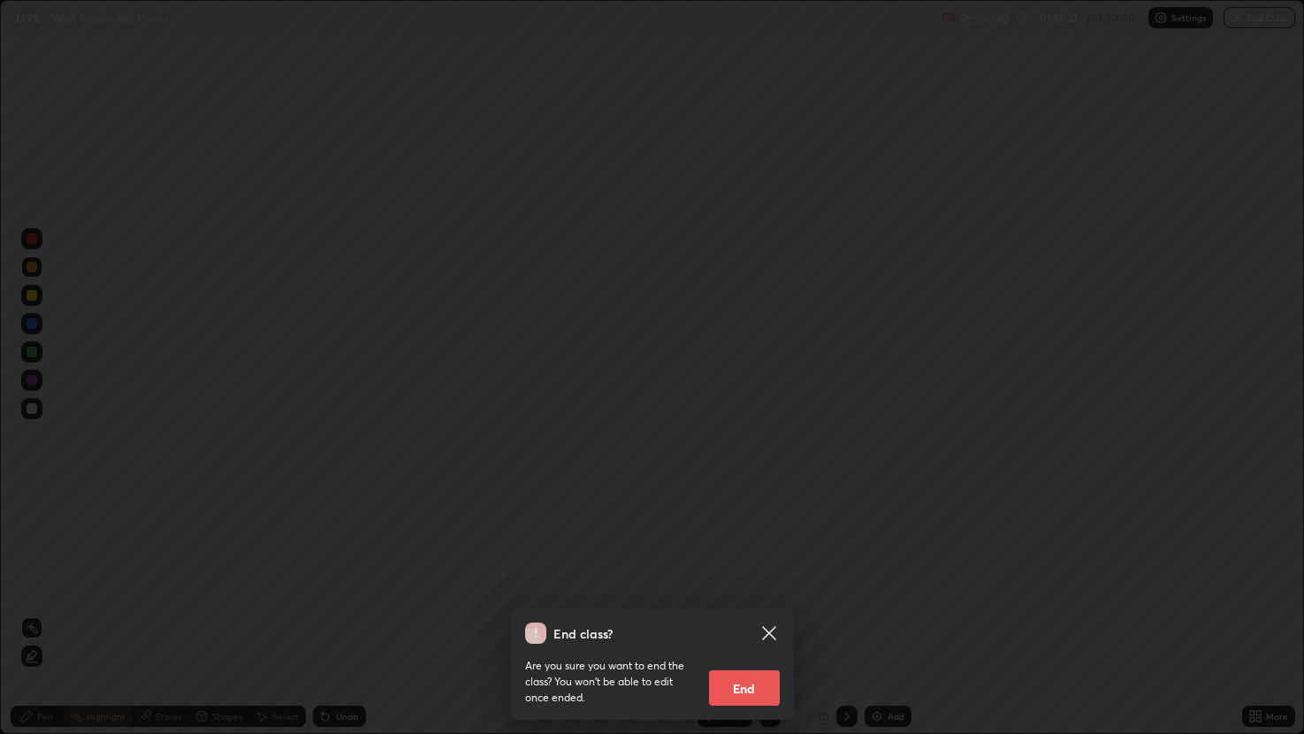
click at [737, 584] on button "End" at bounding box center [744, 687] width 71 height 35
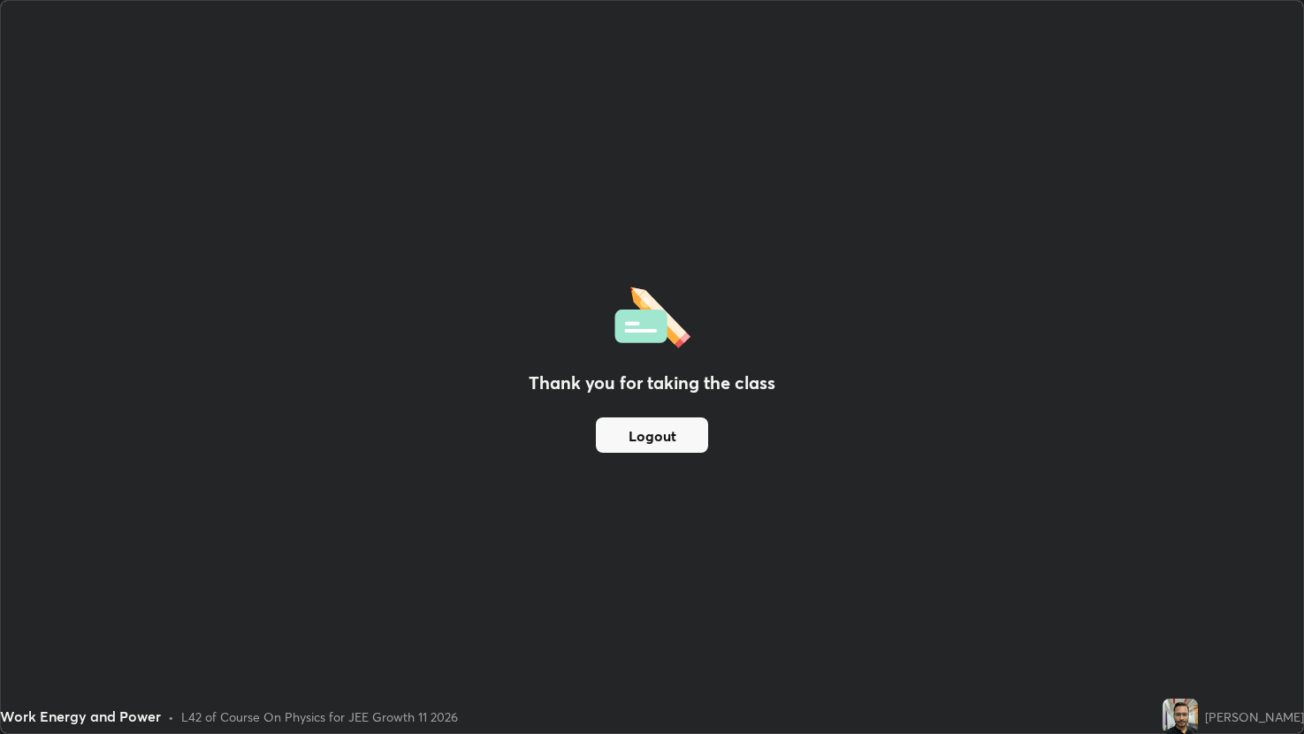
click at [648, 441] on button "Logout" at bounding box center [652, 434] width 112 height 35
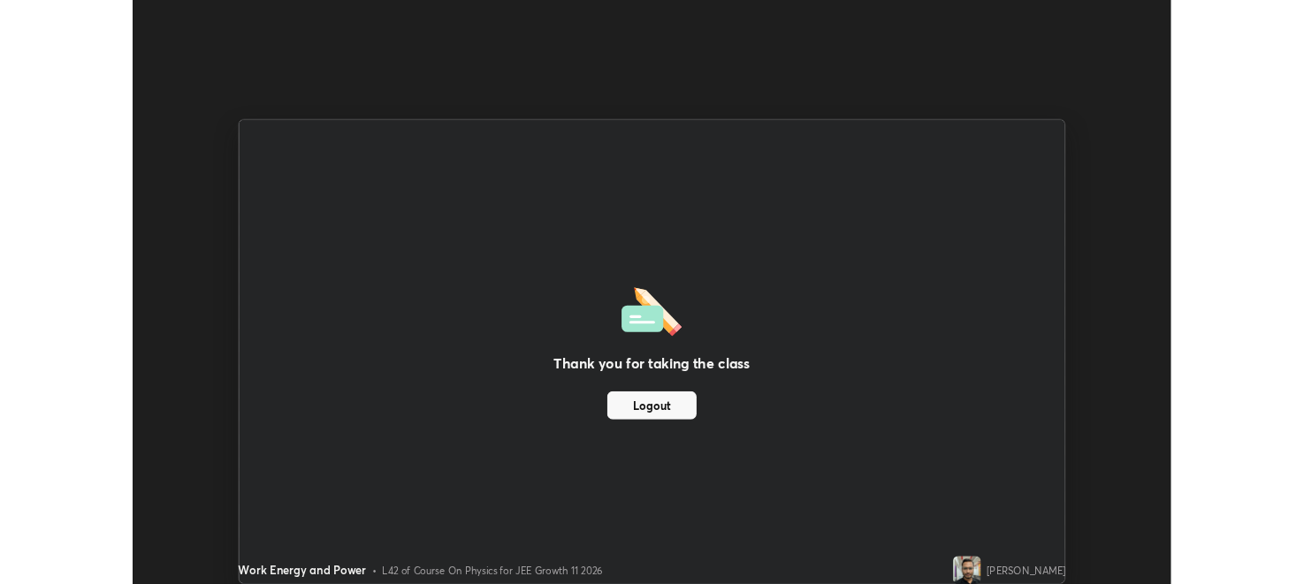
scroll to position [87838, 87119]
